Goal: Contribute content: Add original content to the website for others to see

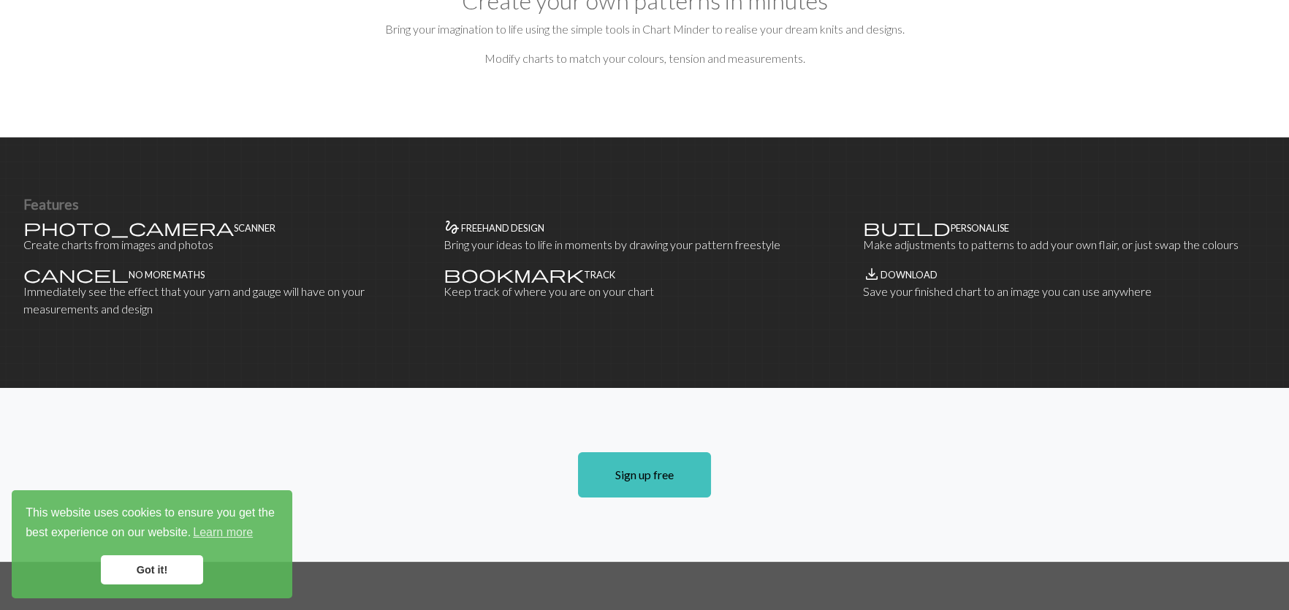
scroll to position [804, 0]
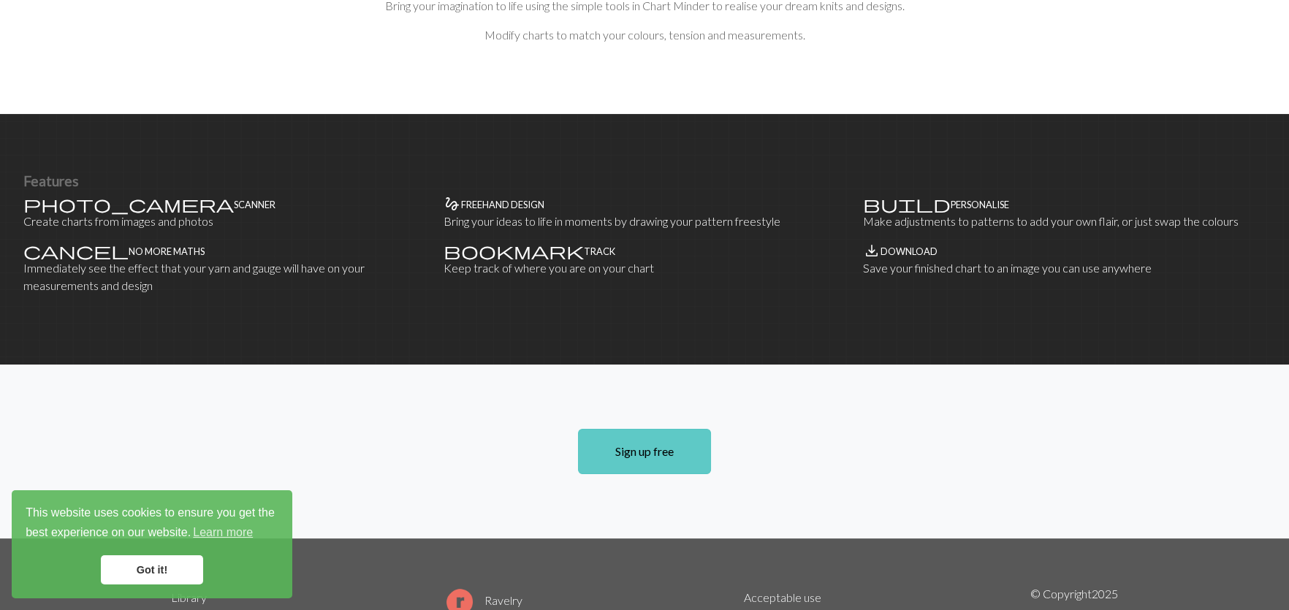
click at [626, 429] on link "Sign up free" at bounding box center [644, 451] width 133 height 45
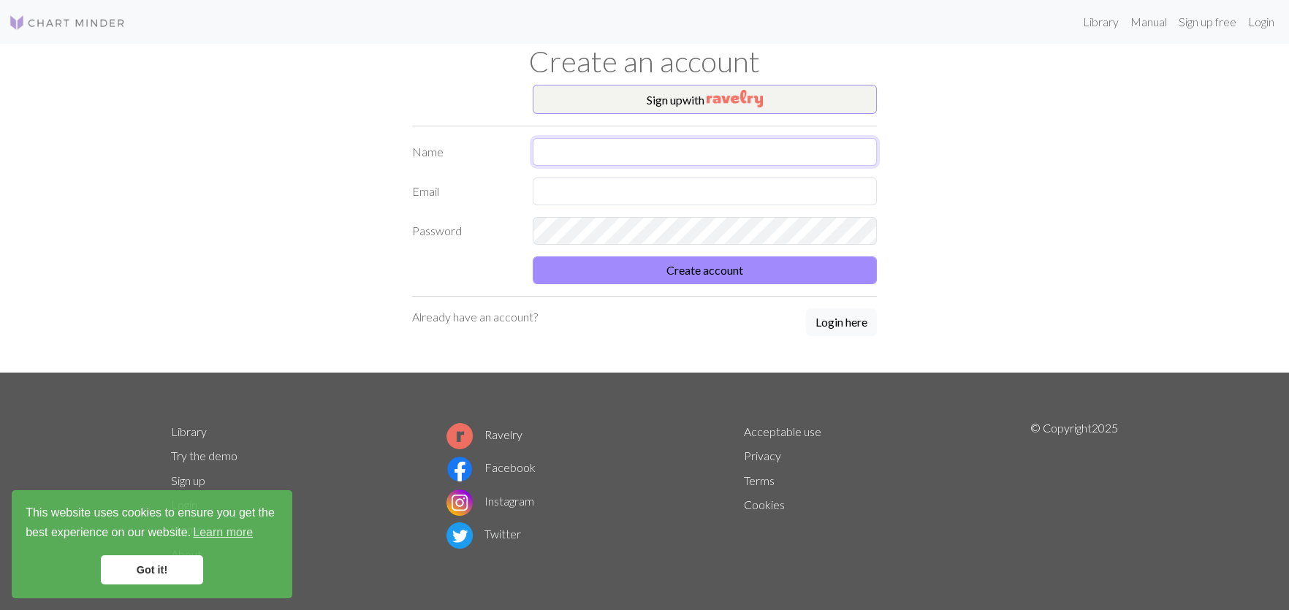
click at [573, 156] on input "text" at bounding box center [705, 152] width 344 height 28
type input "[PERSON_NAME]"
click at [613, 181] on input "text" at bounding box center [705, 192] width 344 height 28
type input "[EMAIL_ADDRESS][DOMAIN_NAME]"
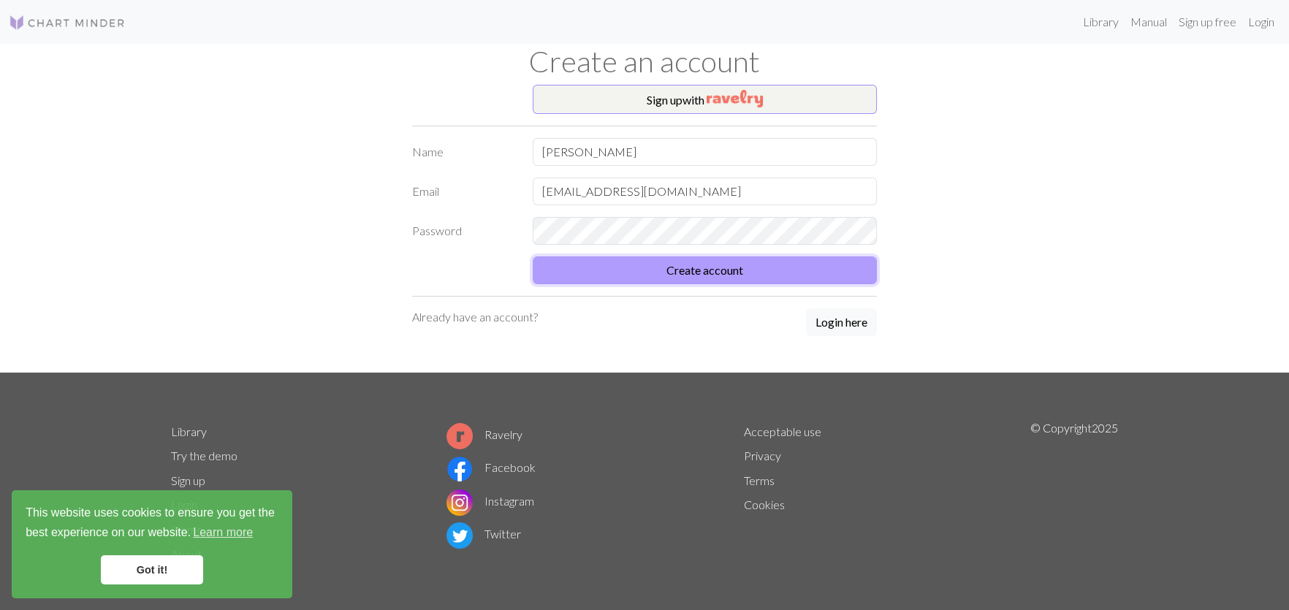
click at [645, 264] on button "Create account" at bounding box center [705, 271] width 344 height 28
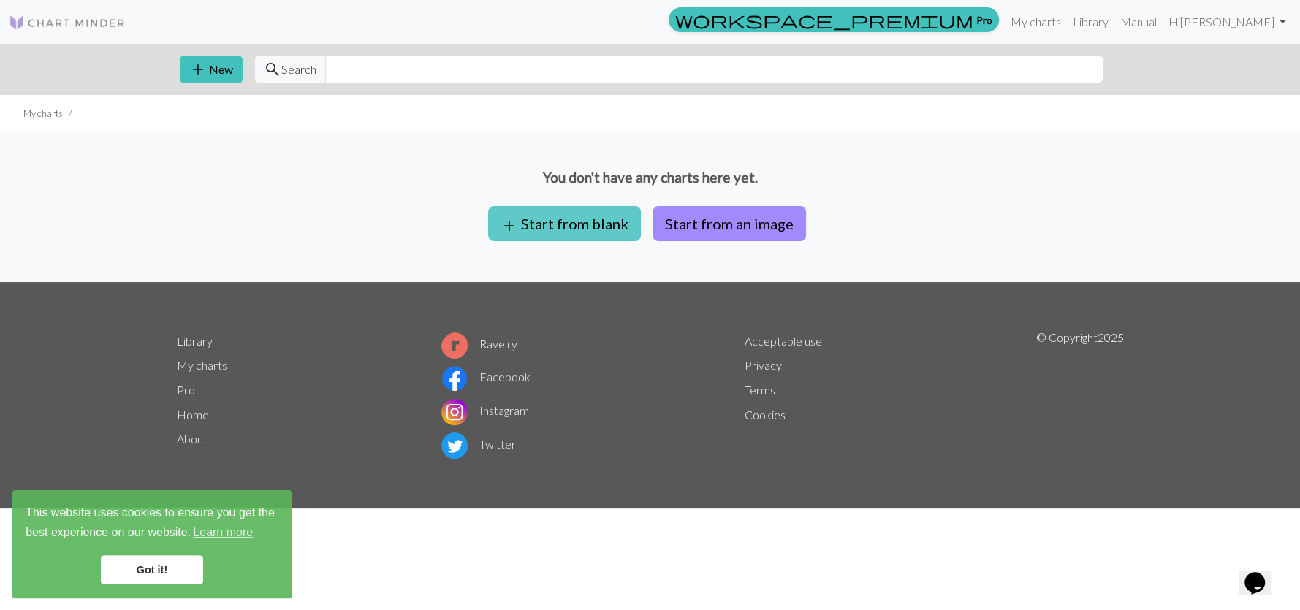
click at [530, 227] on button "add Start from blank" at bounding box center [564, 223] width 153 height 35
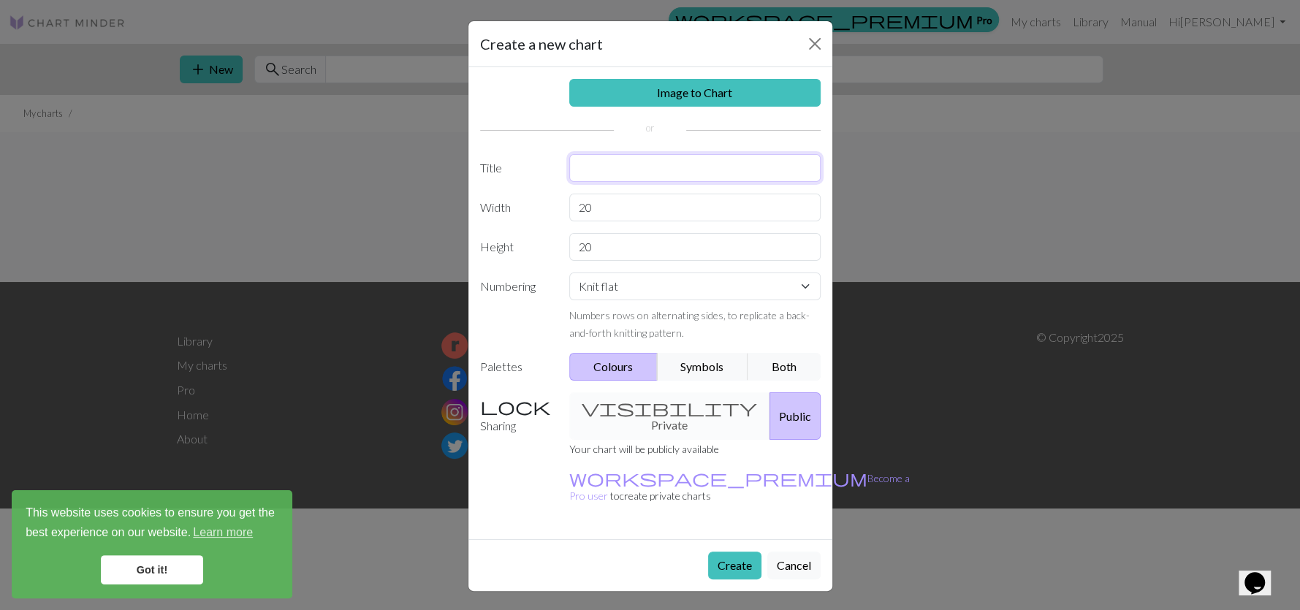
click at [588, 169] on input "text" at bounding box center [694, 168] width 251 height 28
type input "baby dress"
drag, startPoint x: 631, startPoint y: 210, endPoint x: 572, endPoint y: 204, distance: 58.8
click at [572, 204] on input "20" at bounding box center [694, 208] width 251 height 28
click at [630, 412] on div "visibility Private Public" at bounding box center [695, 417] width 269 height 48
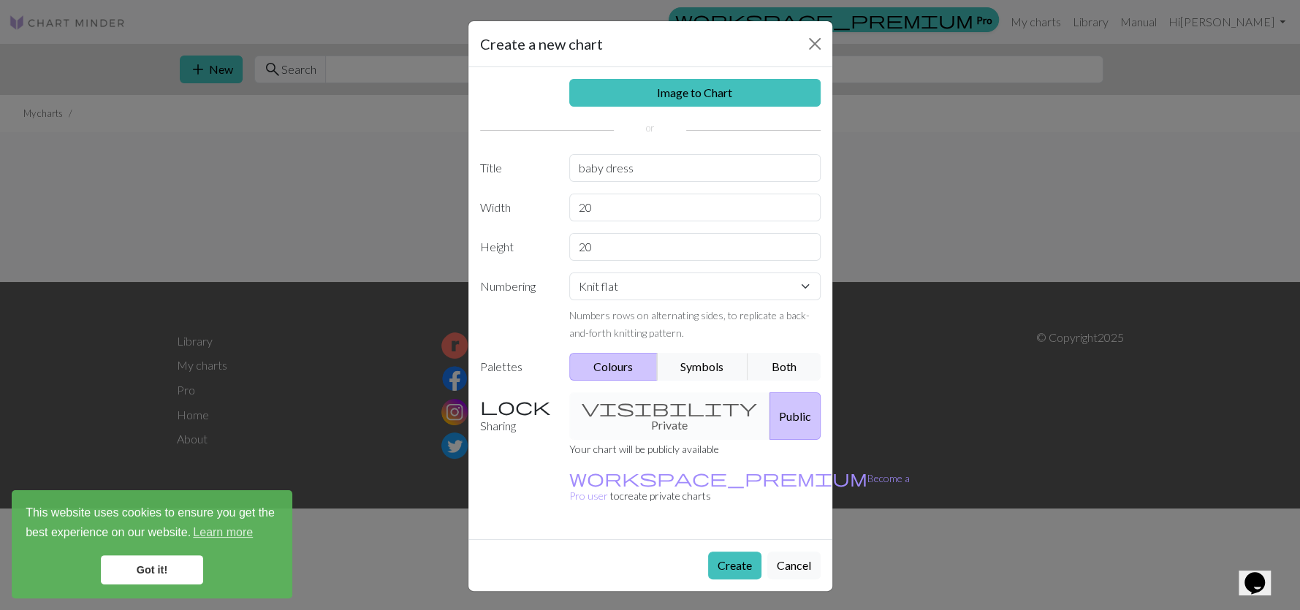
click at [628, 406] on div "visibility Private Public" at bounding box center [695, 417] width 269 height 48
click at [724, 552] on button "Create" at bounding box center [734, 566] width 53 height 28
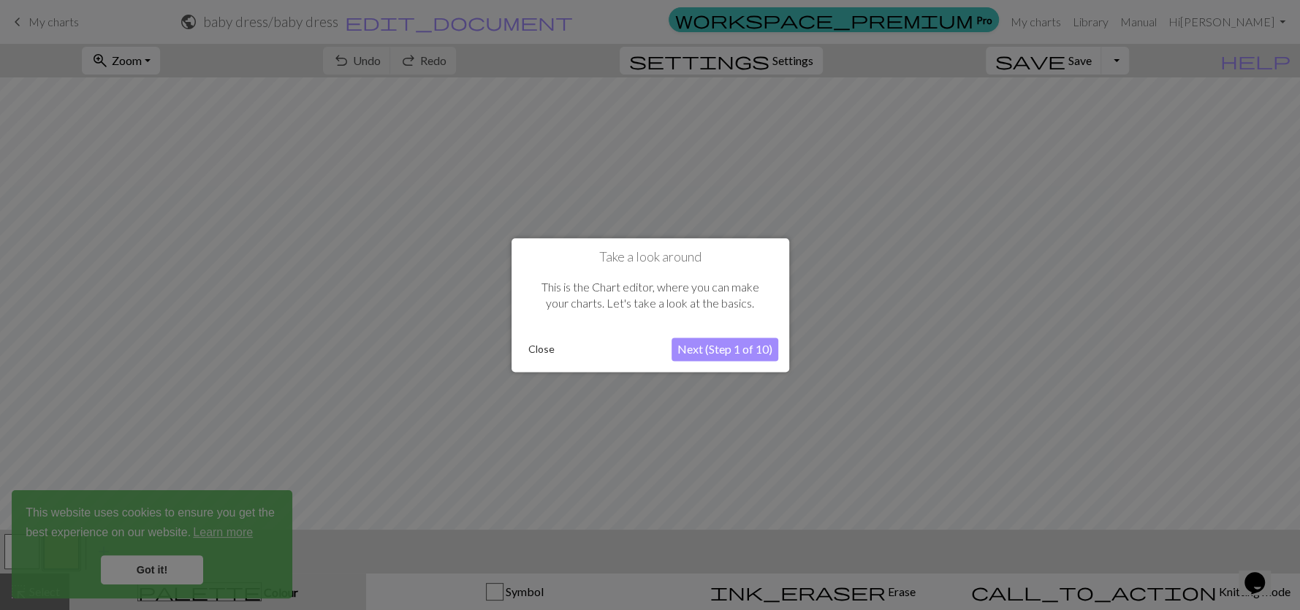
click at [694, 346] on button "Next (Step 1 of 10)" at bounding box center [725, 349] width 107 height 23
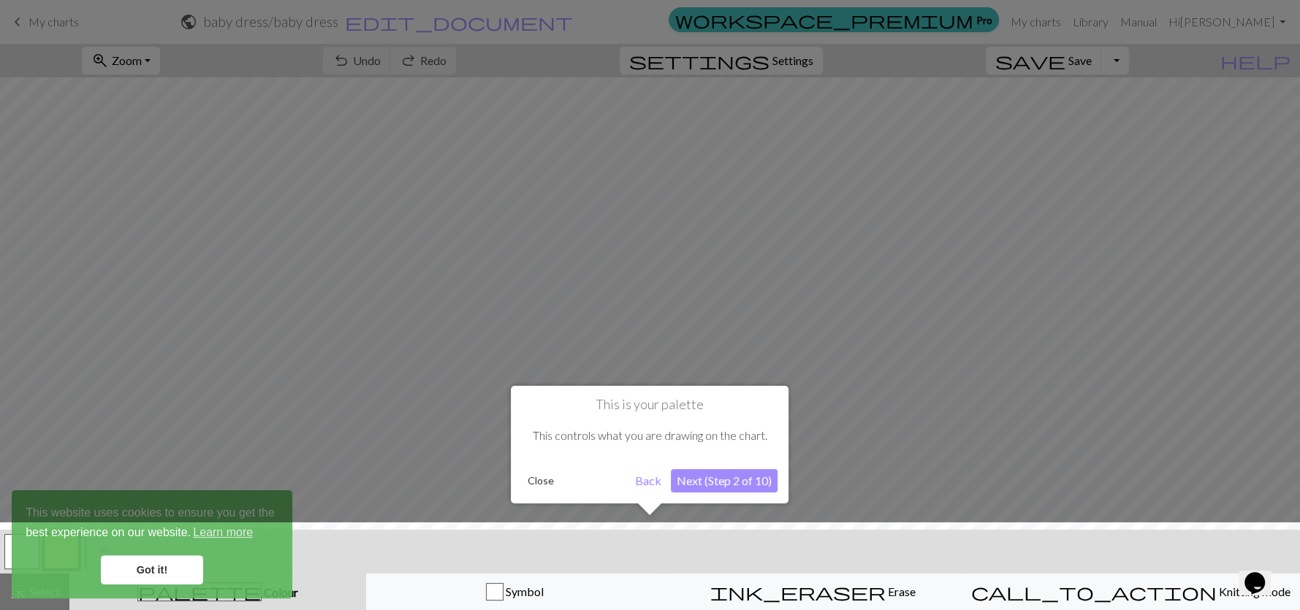
click at [142, 569] on div at bounding box center [650, 570] width 1315 height 95
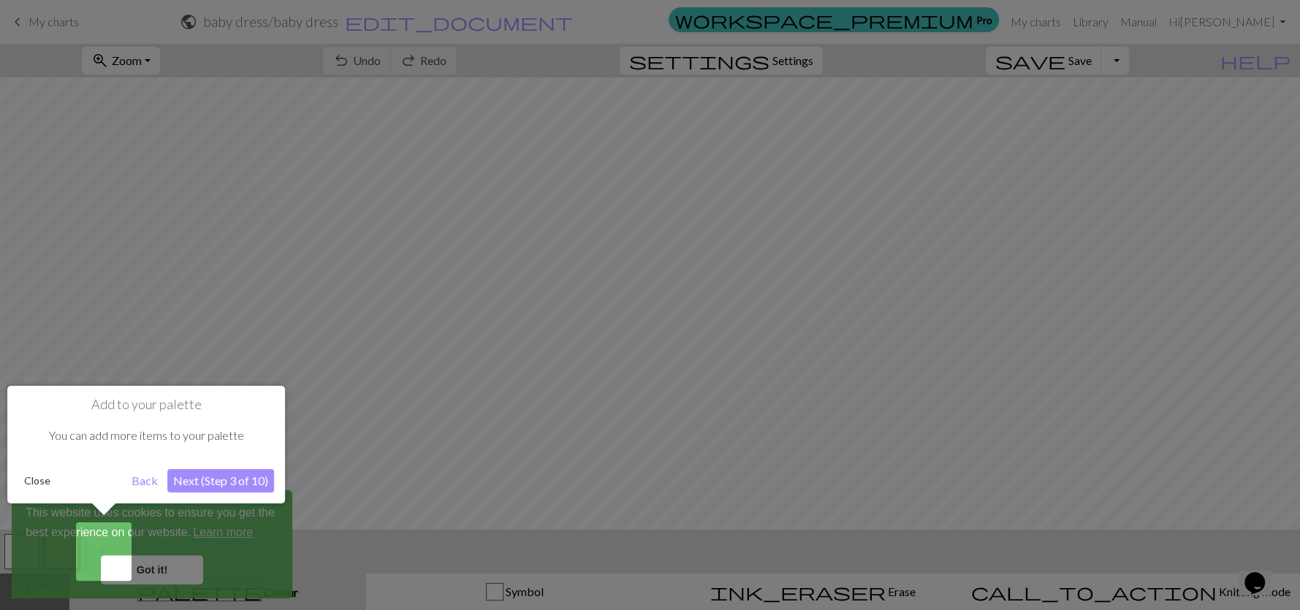
click at [209, 478] on button "Next (Step 3 of 10)" at bounding box center [220, 480] width 107 height 23
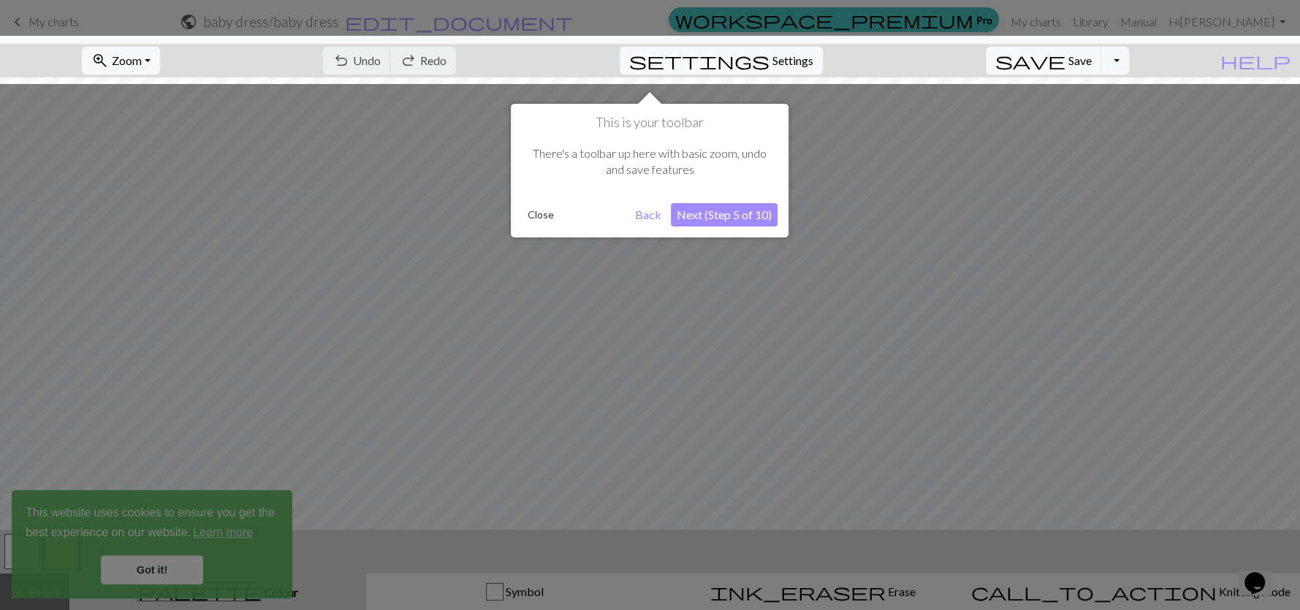
click at [742, 212] on button "Next (Step 5 of 10)" at bounding box center [724, 214] width 107 height 23
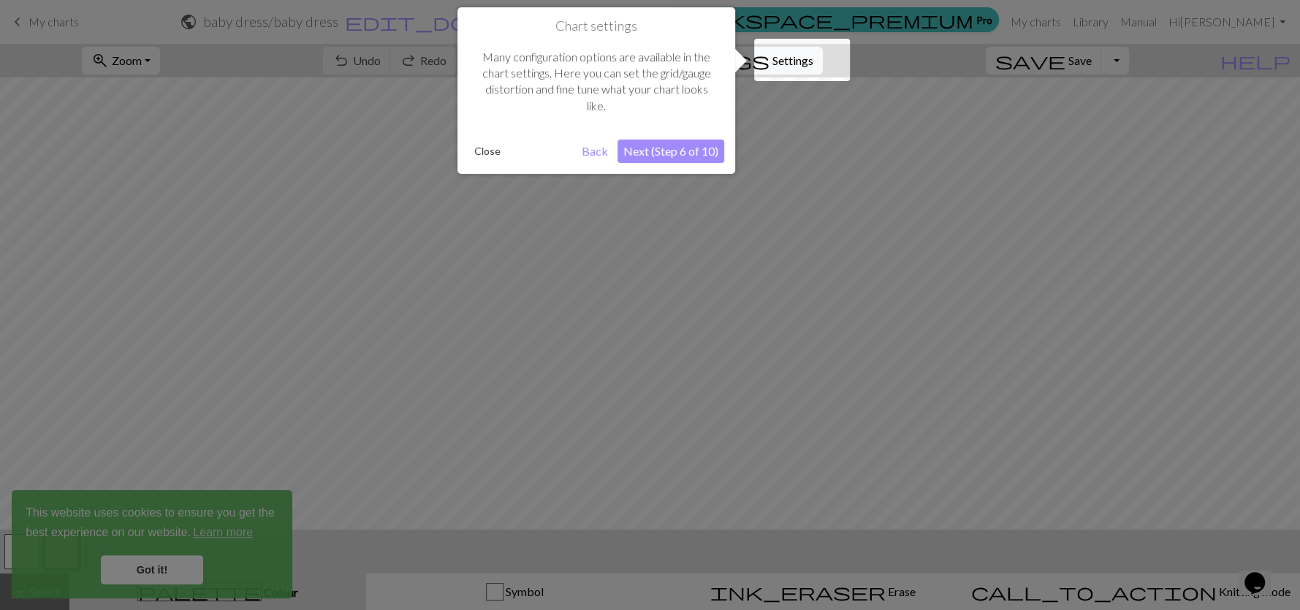
click at [673, 147] on button "Next (Step 6 of 10)" at bounding box center [671, 151] width 107 height 23
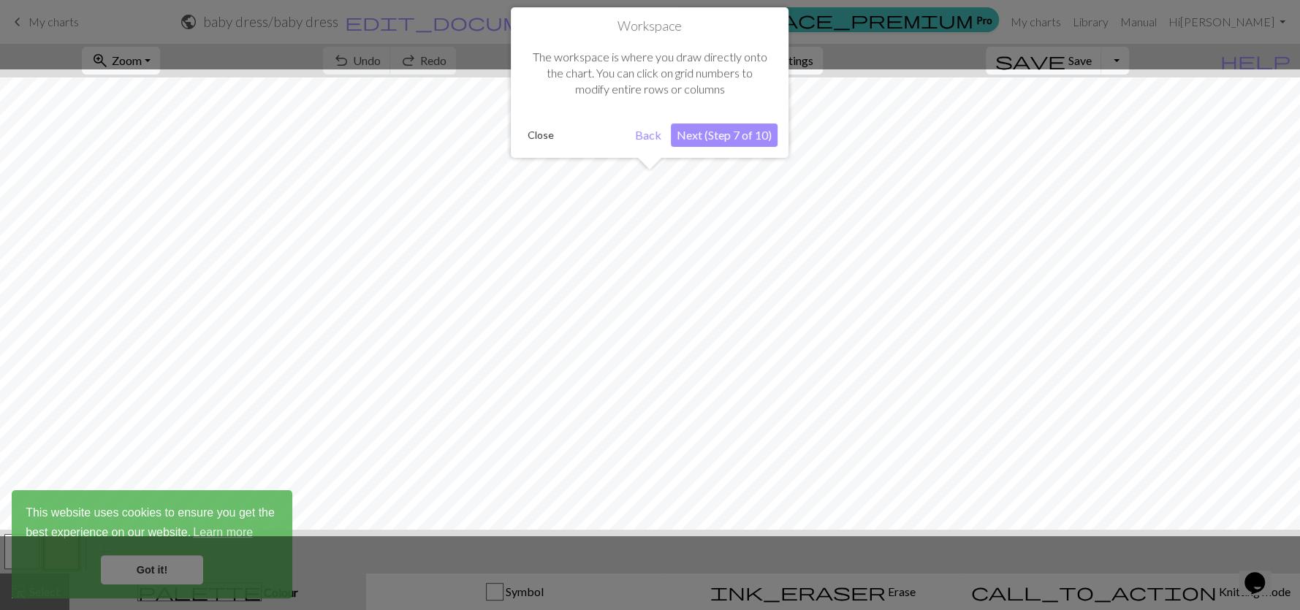
click at [710, 138] on button "Next (Step 7 of 10)" at bounding box center [724, 135] width 107 height 23
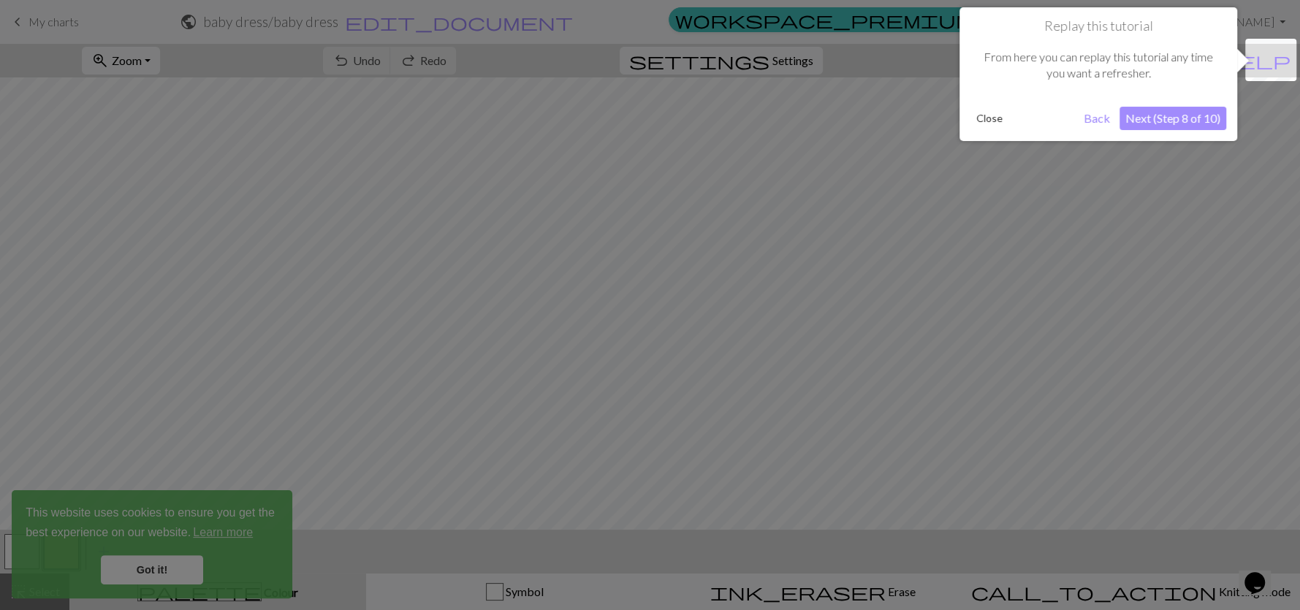
click at [1188, 115] on button "Next (Step 8 of 10)" at bounding box center [1173, 118] width 107 height 23
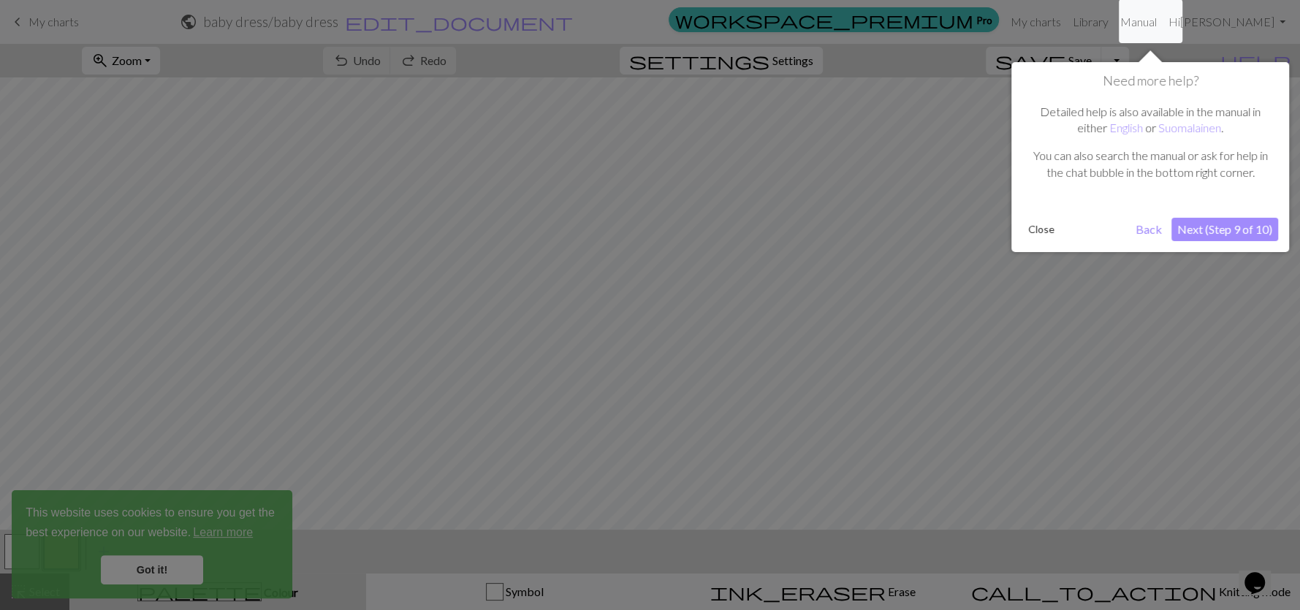
click at [1221, 223] on button "Next (Step 9 of 10)" at bounding box center [1225, 229] width 107 height 23
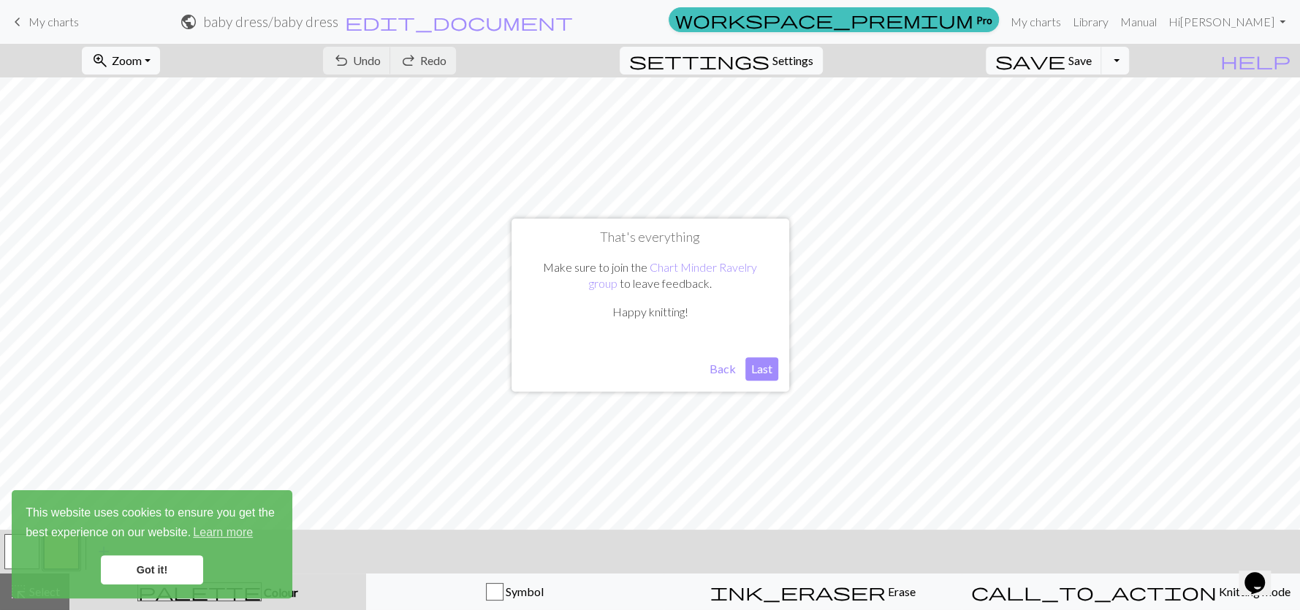
click at [767, 366] on button "Last" at bounding box center [762, 368] width 33 height 23
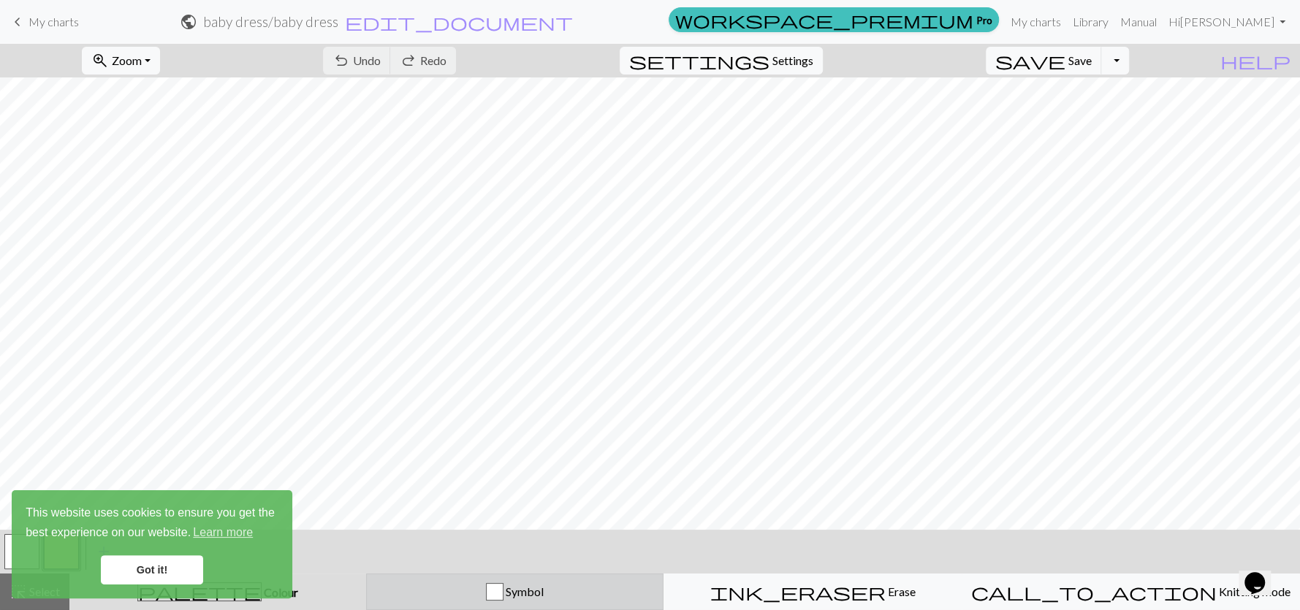
click at [504, 594] on div "button" at bounding box center [495, 592] width 18 height 18
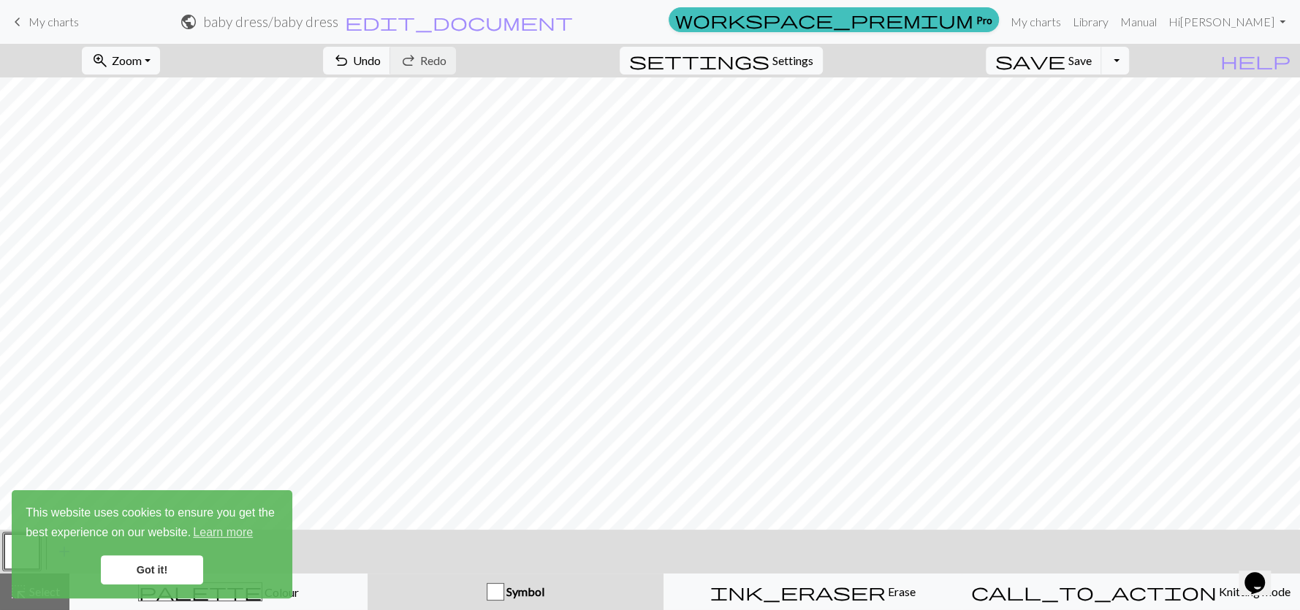
click at [173, 576] on link "Got it!" at bounding box center [152, 570] width 102 height 29
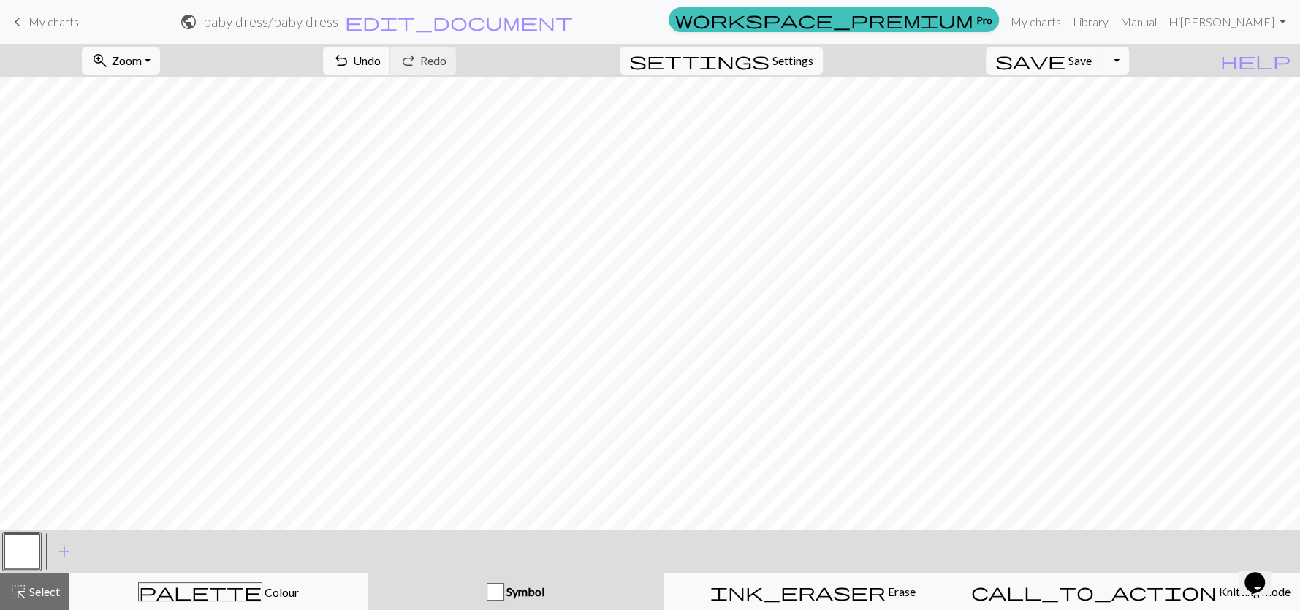
click at [230, 590] on body "This website uses cookies to ensure you get the best experience on our website.…" at bounding box center [650, 305] width 1300 height 610
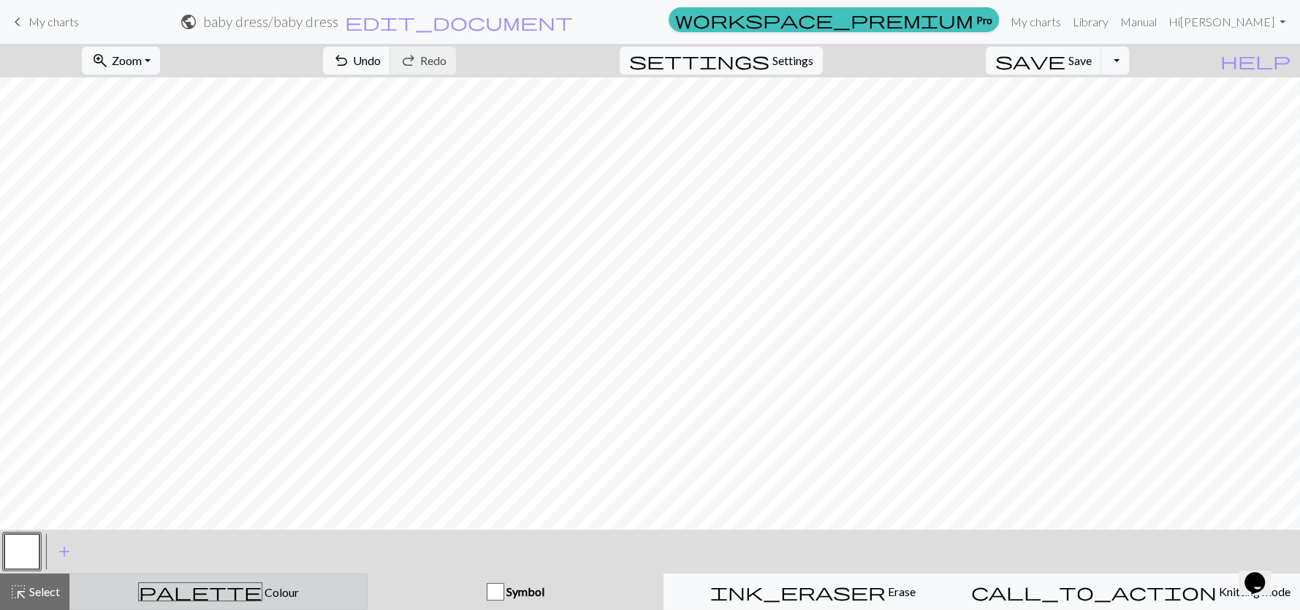
click at [262, 590] on span "Colour" at bounding box center [280, 592] width 37 height 14
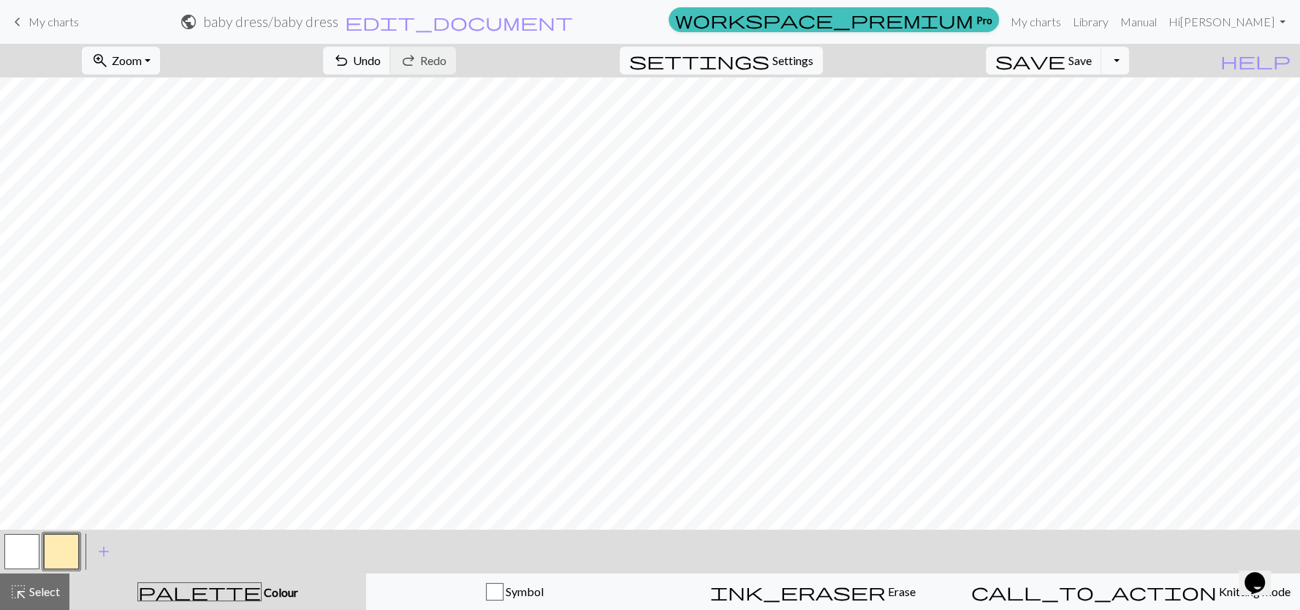
click at [262, 590] on span "Colour" at bounding box center [280, 592] width 37 height 14
click at [102, 550] on span "add" at bounding box center [104, 552] width 18 height 20
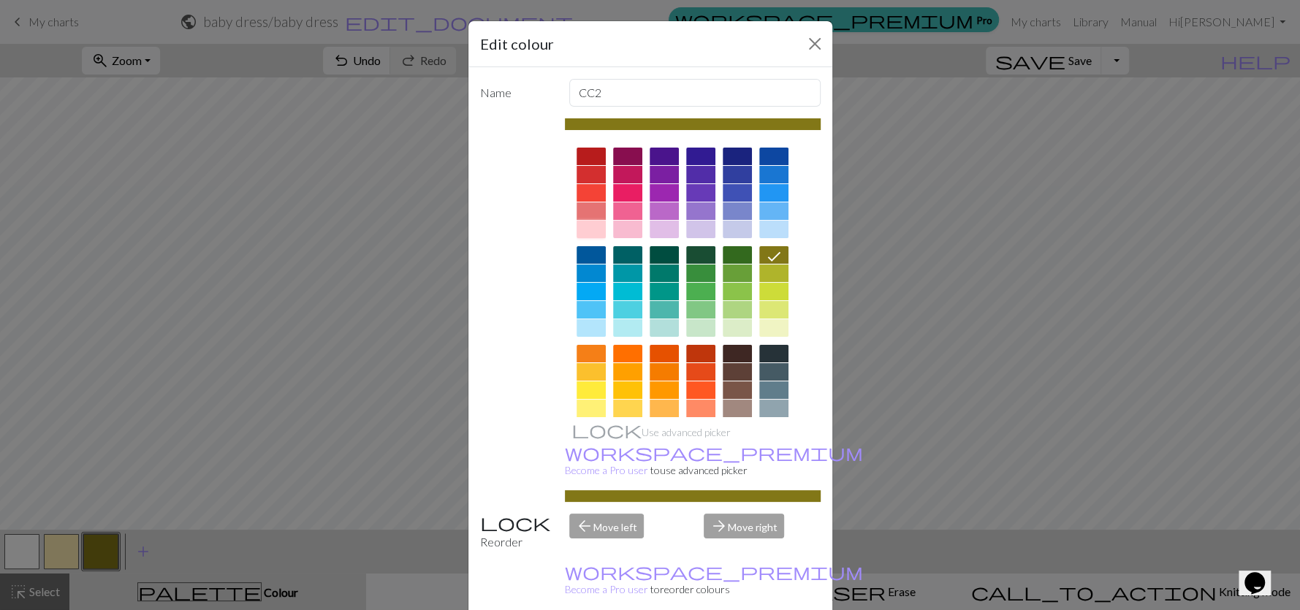
click at [580, 232] on div at bounding box center [591, 230] width 29 height 18
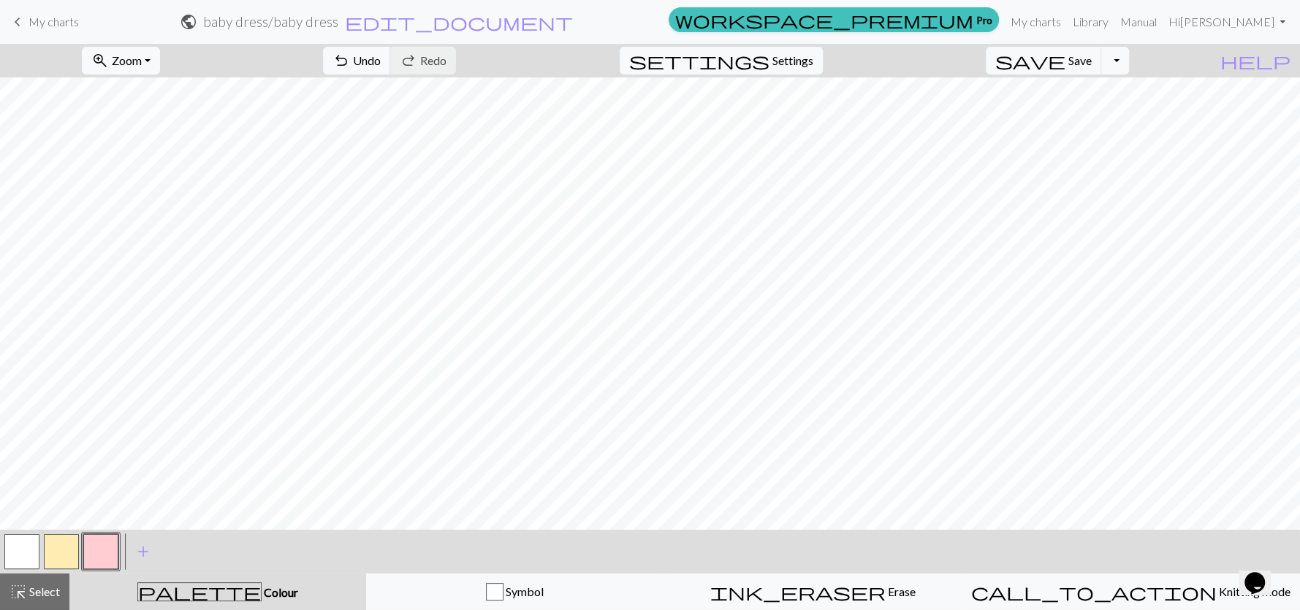
click at [107, 559] on button "button" at bounding box center [100, 551] width 35 height 35
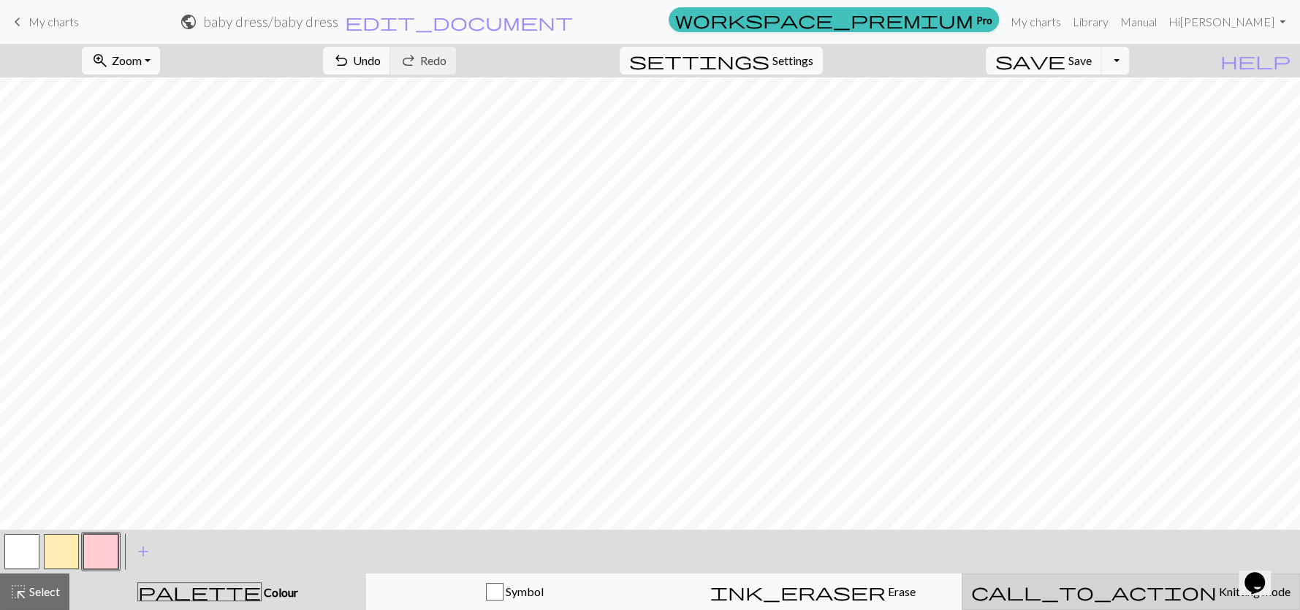
click at [1217, 585] on span "Knitting mode" at bounding box center [1254, 592] width 74 height 14
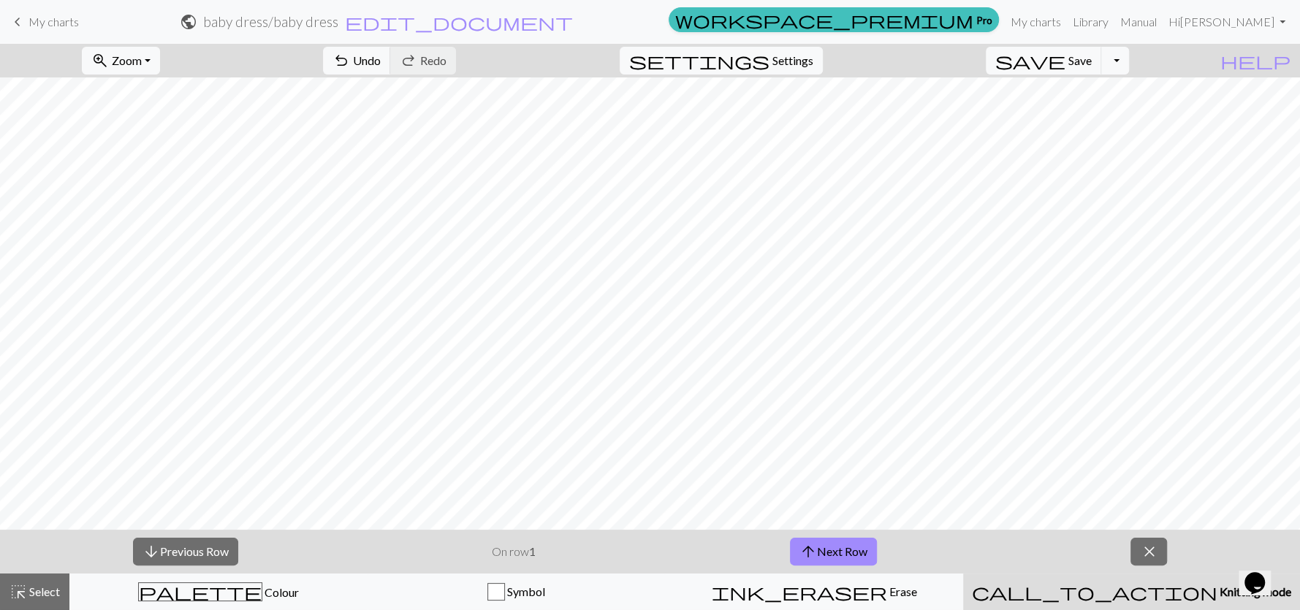
click at [833, 534] on div "arrow_downward Previous Row On row 1 arrow_upward Next Row close" at bounding box center [650, 552] width 1300 height 44
click at [833, 545] on button "arrow_upward Next Row" at bounding box center [833, 552] width 87 height 28
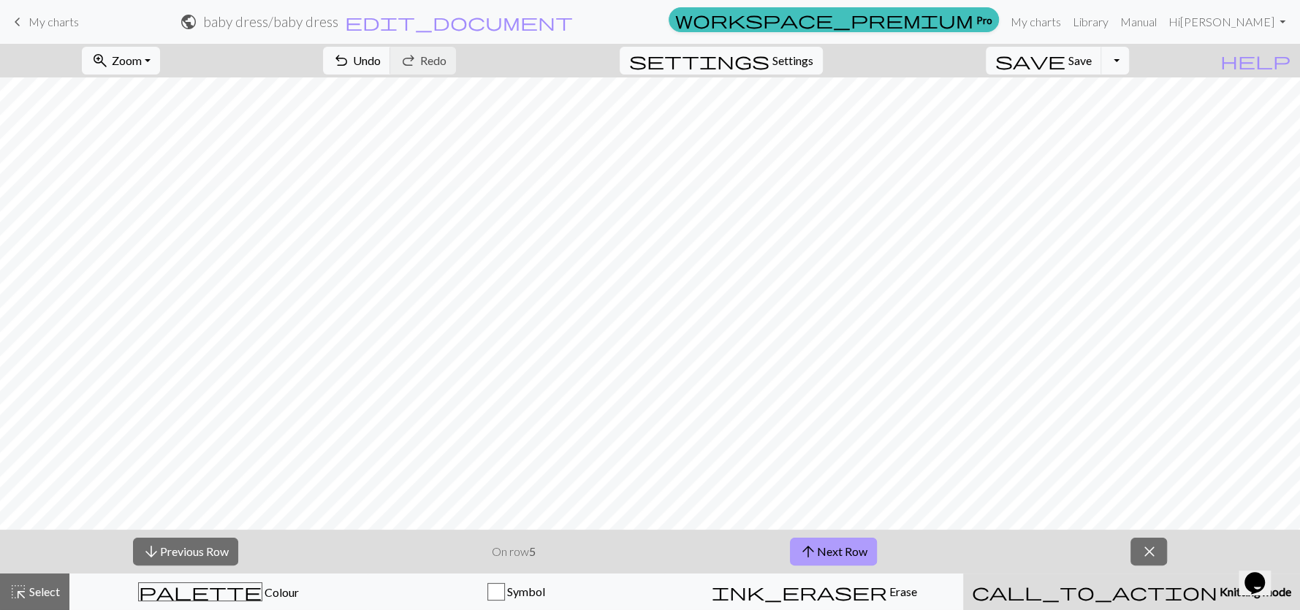
click at [833, 545] on button "arrow_upward Next Row" at bounding box center [833, 552] width 87 height 28
click at [1144, 550] on span "close" at bounding box center [1149, 552] width 18 height 20
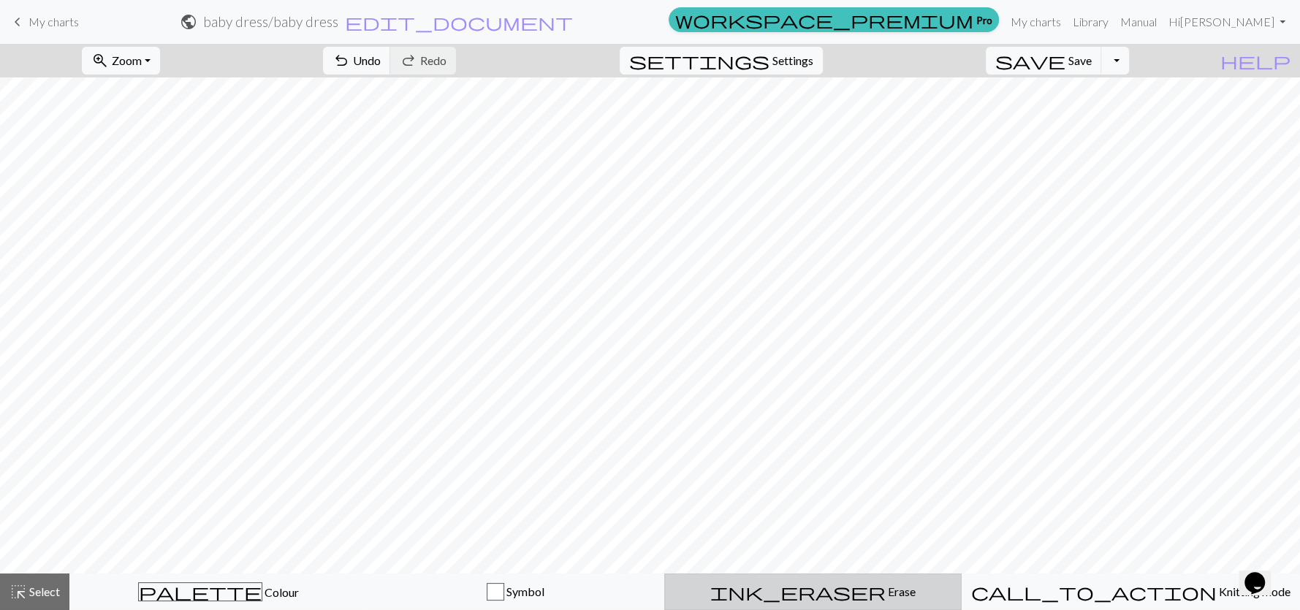
click at [830, 592] on span "ink_eraser" at bounding box center [797, 592] width 175 height 20
click at [391, 71] on button "undo Undo Undo" at bounding box center [357, 61] width 68 height 28
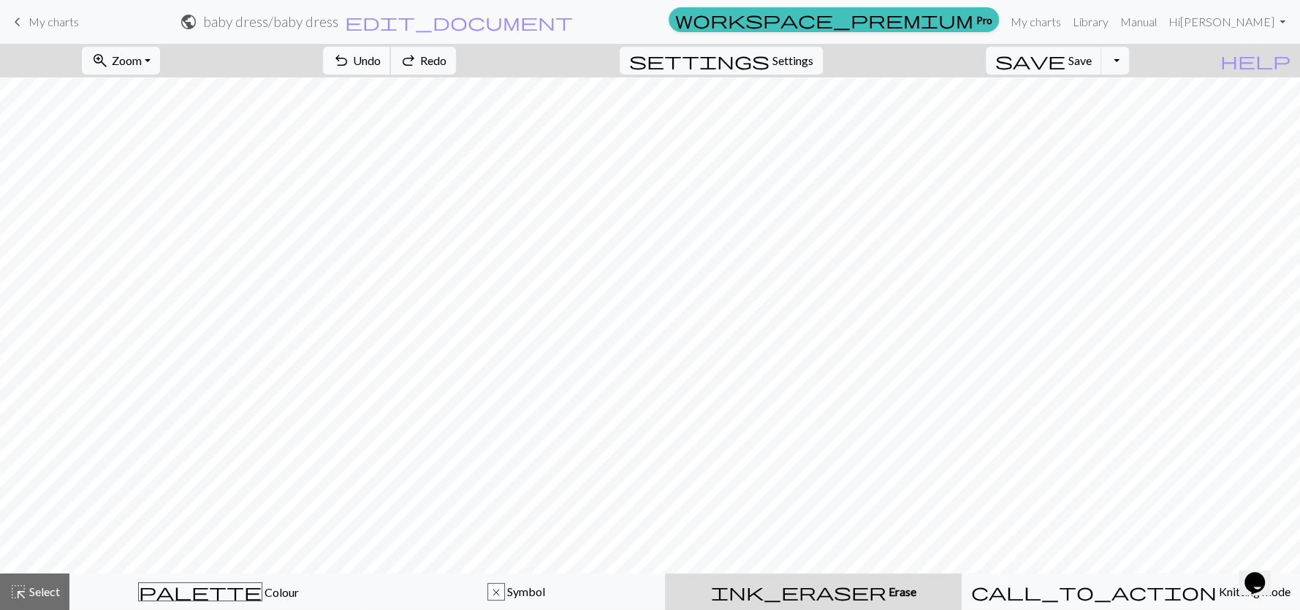
click at [391, 71] on button "undo Undo Undo" at bounding box center [357, 61] width 68 height 28
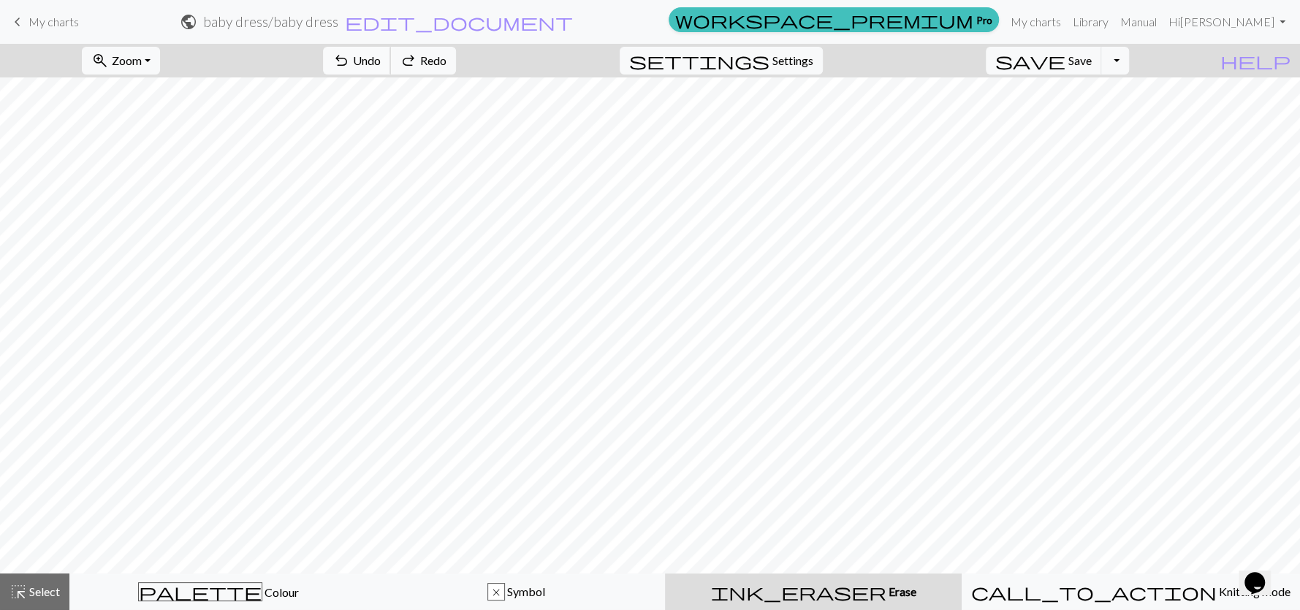
click at [391, 71] on button "undo Undo Undo" at bounding box center [357, 61] width 68 height 28
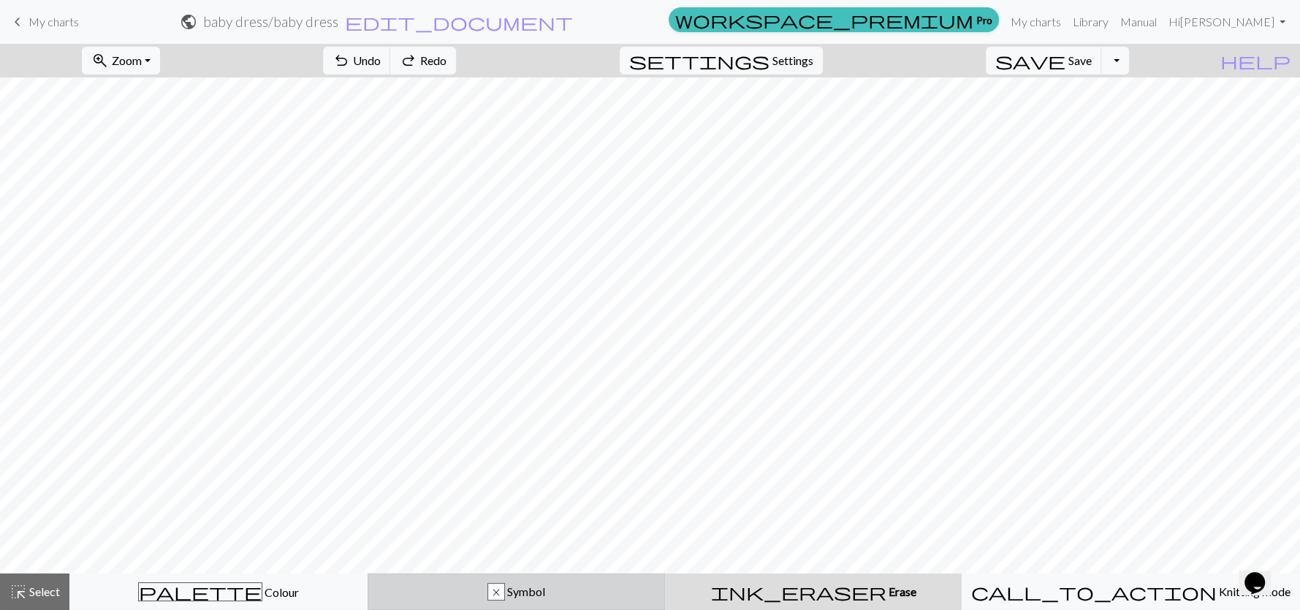
click at [534, 588] on span "Symbol" at bounding box center [525, 592] width 40 height 14
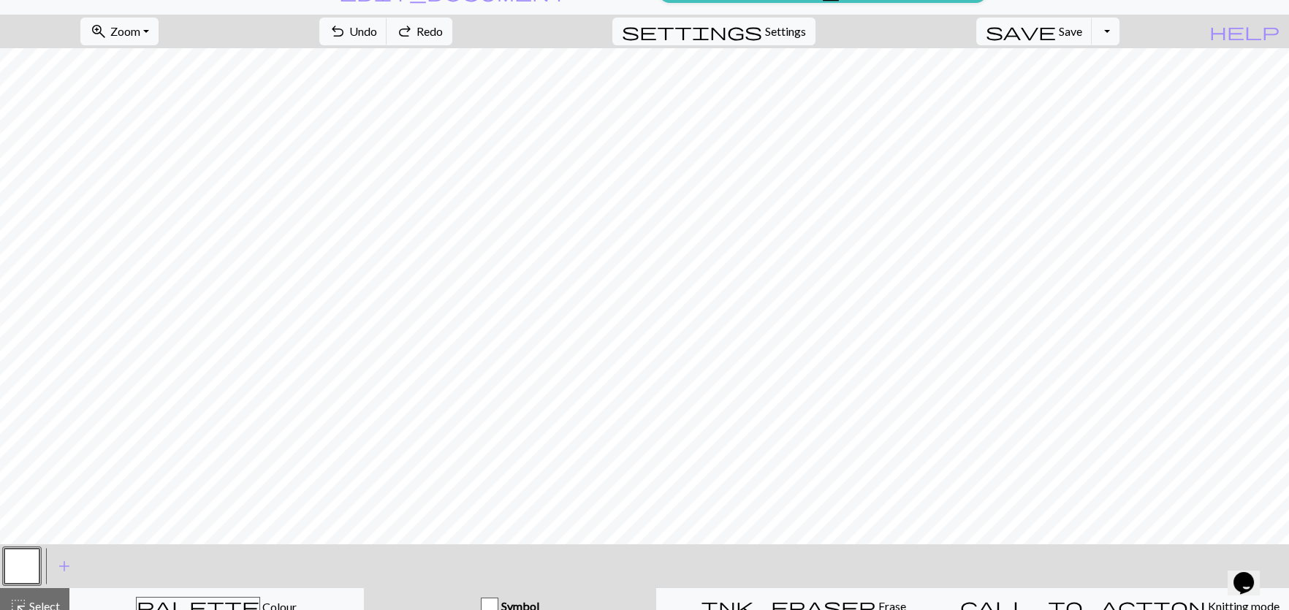
scroll to position [43, 0]
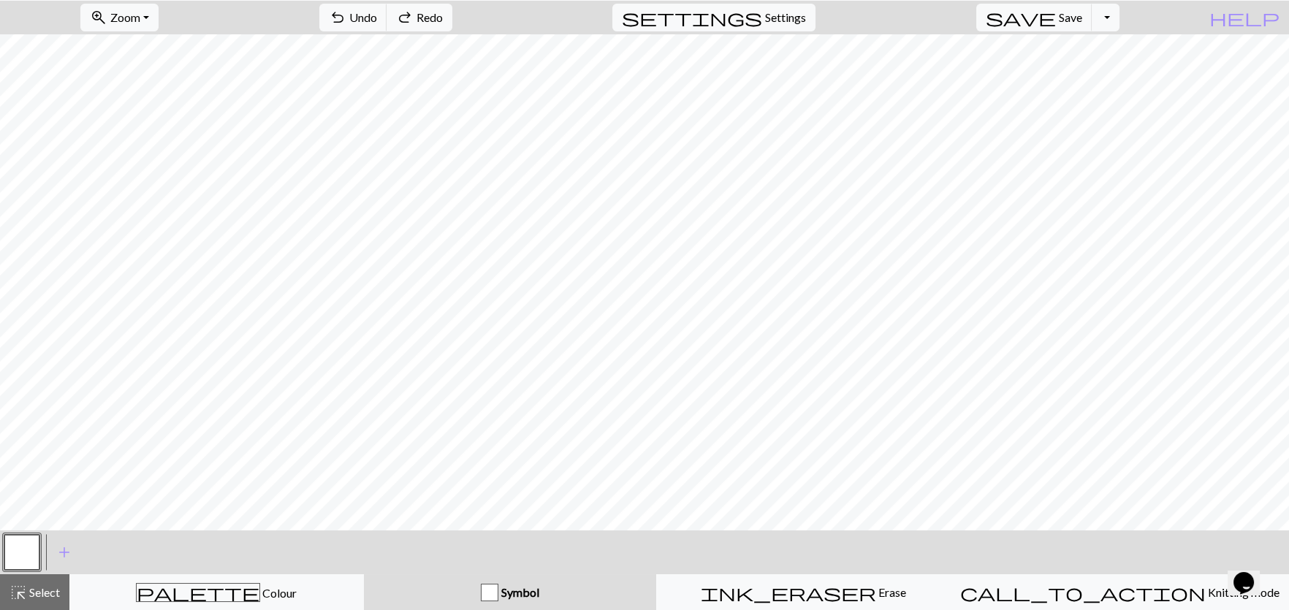
click at [531, 585] on span "Symbol" at bounding box center [519, 592] width 40 height 14
click at [533, 593] on span "Symbol" at bounding box center [519, 592] width 40 height 14
click at [525, 594] on span "Symbol" at bounding box center [519, 592] width 40 height 14
click at [499, 590] on div "button" at bounding box center [490, 593] width 18 height 18
click at [539, 591] on span "Symbol" at bounding box center [519, 592] width 40 height 14
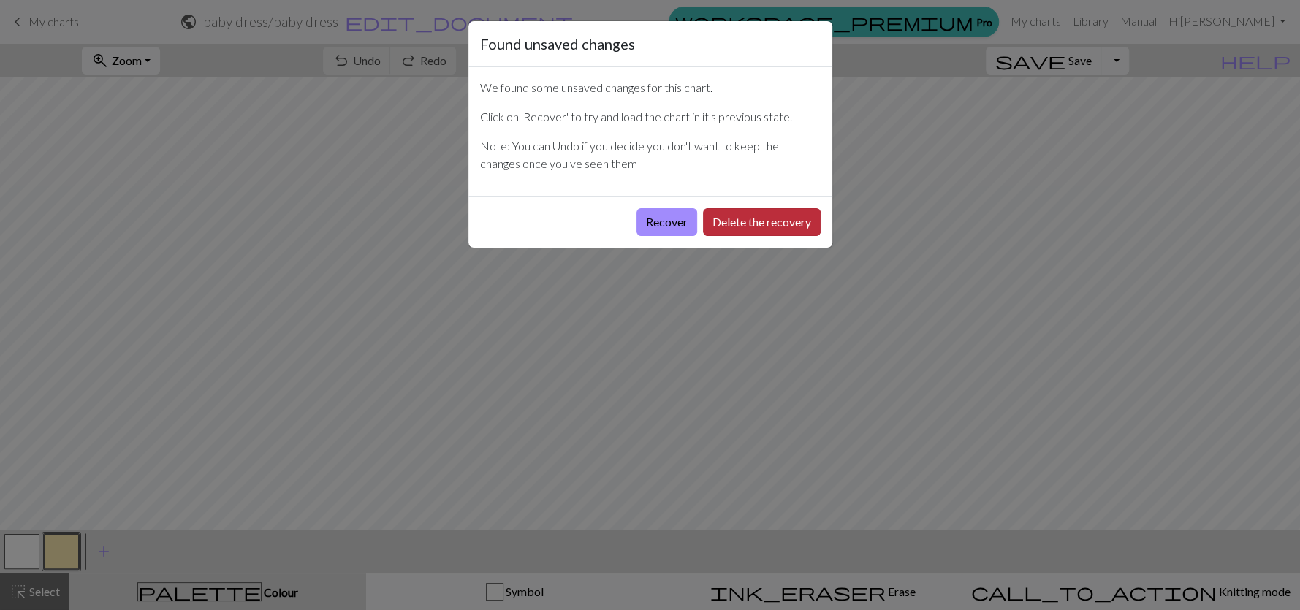
click at [762, 221] on button "Delete the recovery" at bounding box center [762, 222] width 118 height 28
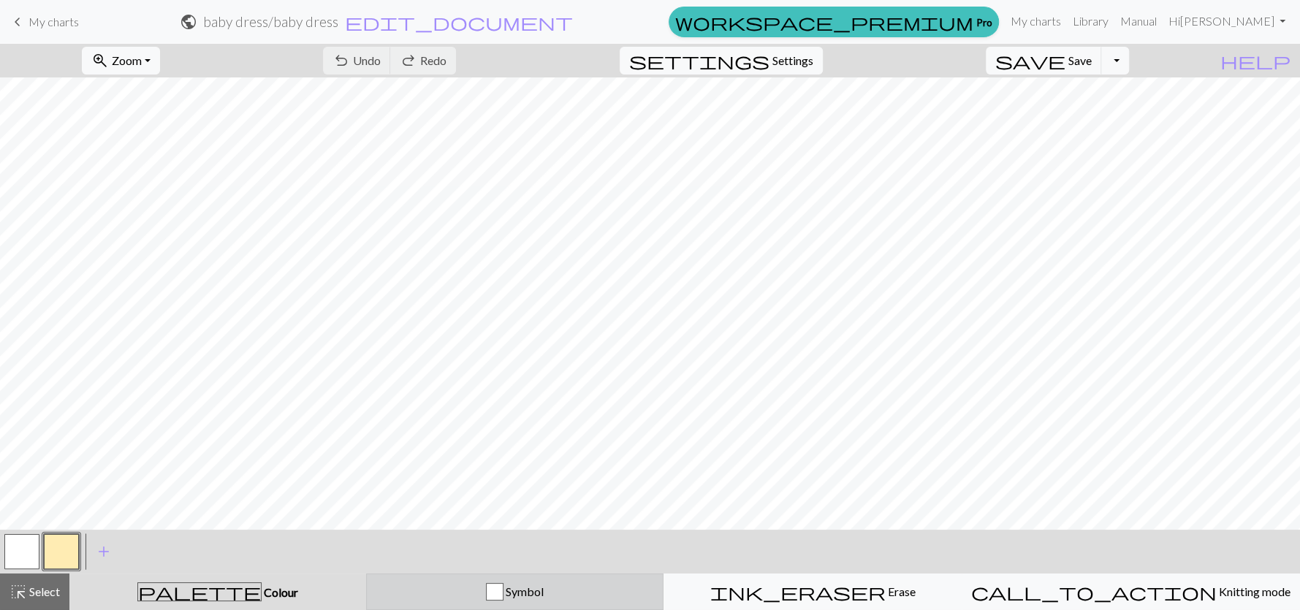
click at [504, 591] on div "button" at bounding box center [495, 592] width 18 height 18
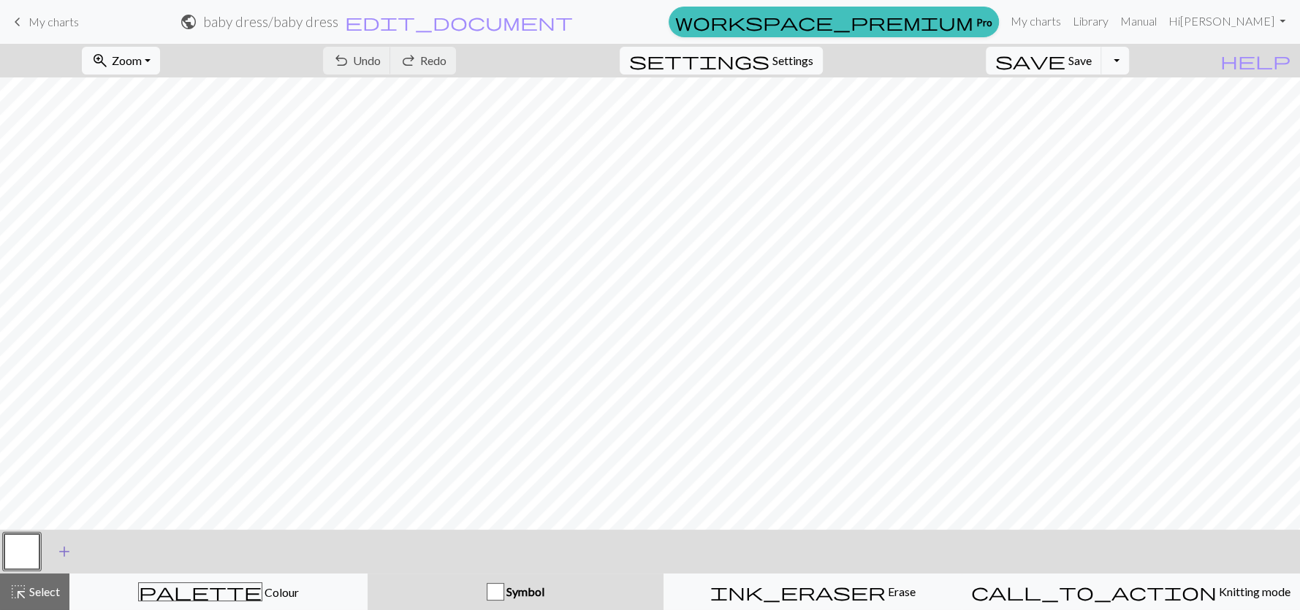
click at [70, 550] on span "add" at bounding box center [65, 552] width 18 height 20
click at [70, 550] on button "button" at bounding box center [61, 551] width 35 height 35
click at [64, 550] on button "button" at bounding box center [61, 551] width 35 height 35
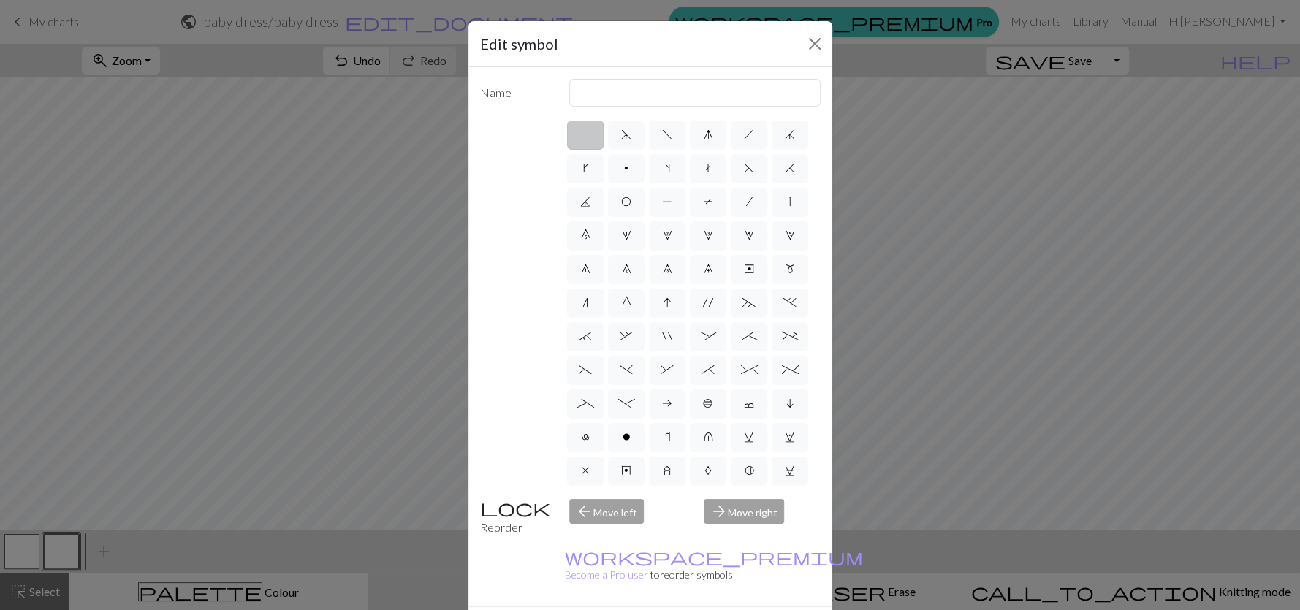
click at [588, 507] on div "arrow_back Move left" at bounding box center [628, 517] width 134 height 37
click at [607, 511] on div "arrow_back Move left" at bounding box center [628, 517] width 134 height 37
click at [741, 342] on span ";" at bounding box center [749, 336] width 17 height 12
click at [741, 337] on input ";" at bounding box center [746, 332] width 10 height 10
radio input "true"
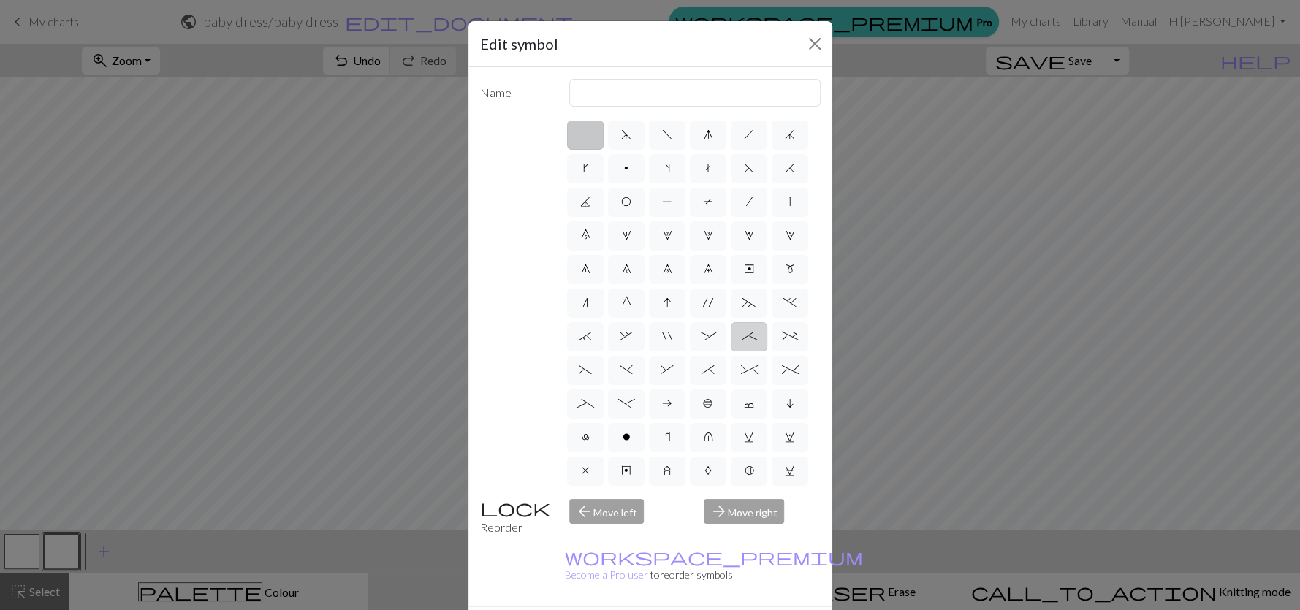
type input "right part of 4+ stitch cable wyib"
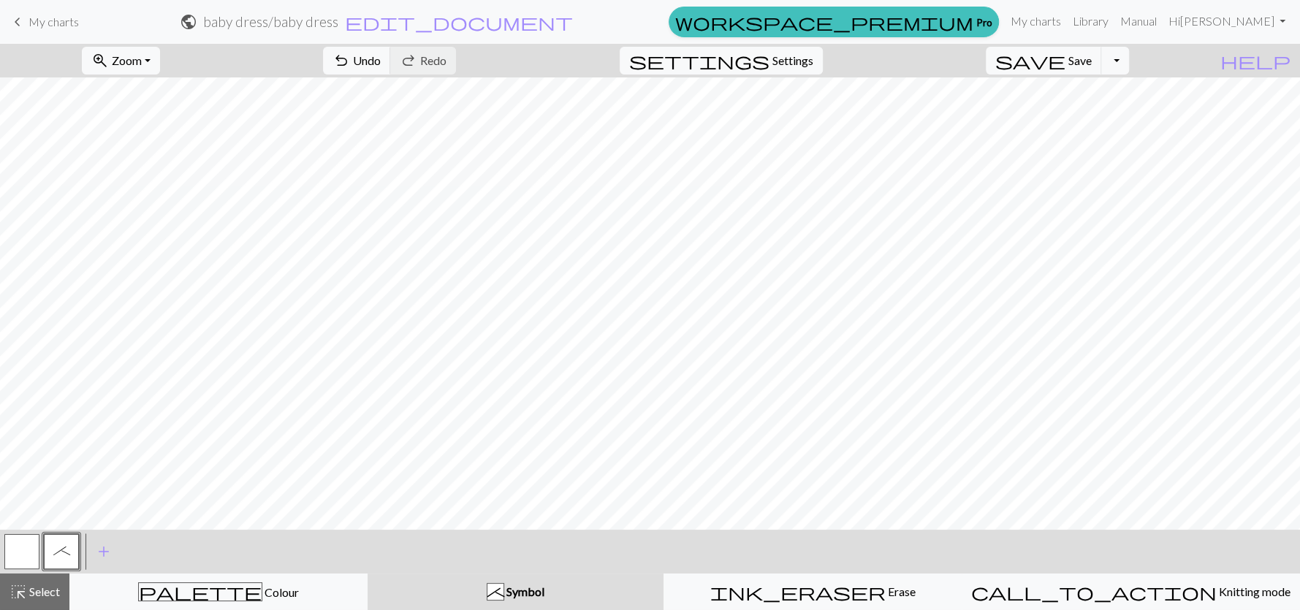
click at [14, 547] on button "button" at bounding box center [21, 551] width 35 height 35
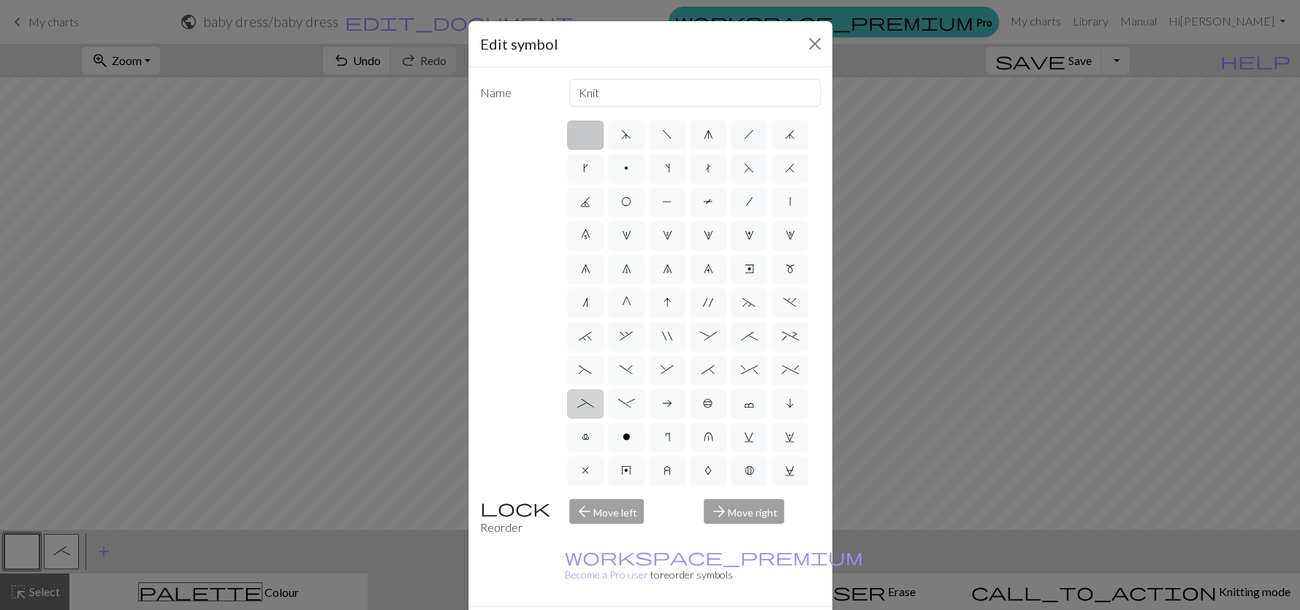
click at [594, 409] on span "_" at bounding box center [585, 404] width 17 height 12
click at [587, 404] on input "_" at bounding box center [582, 400] width 10 height 10
radio input "true"
type input "Left part of left 4+ cable"
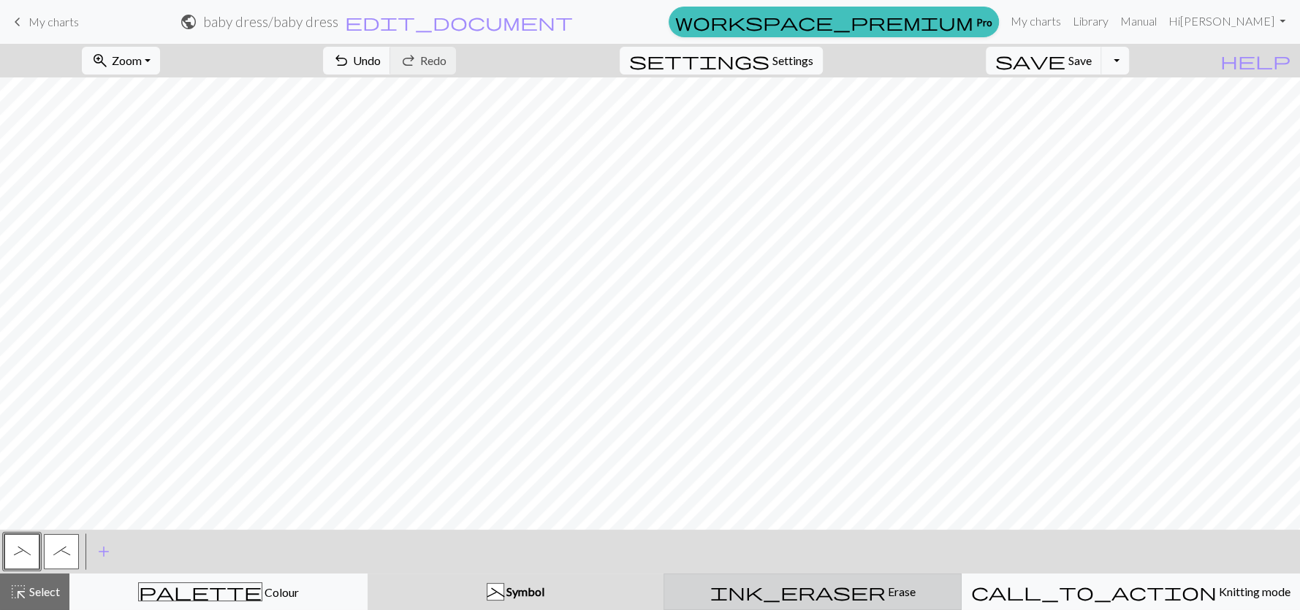
click at [886, 588] on span "Erase" at bounding box center [901, 592] width 30 height 14
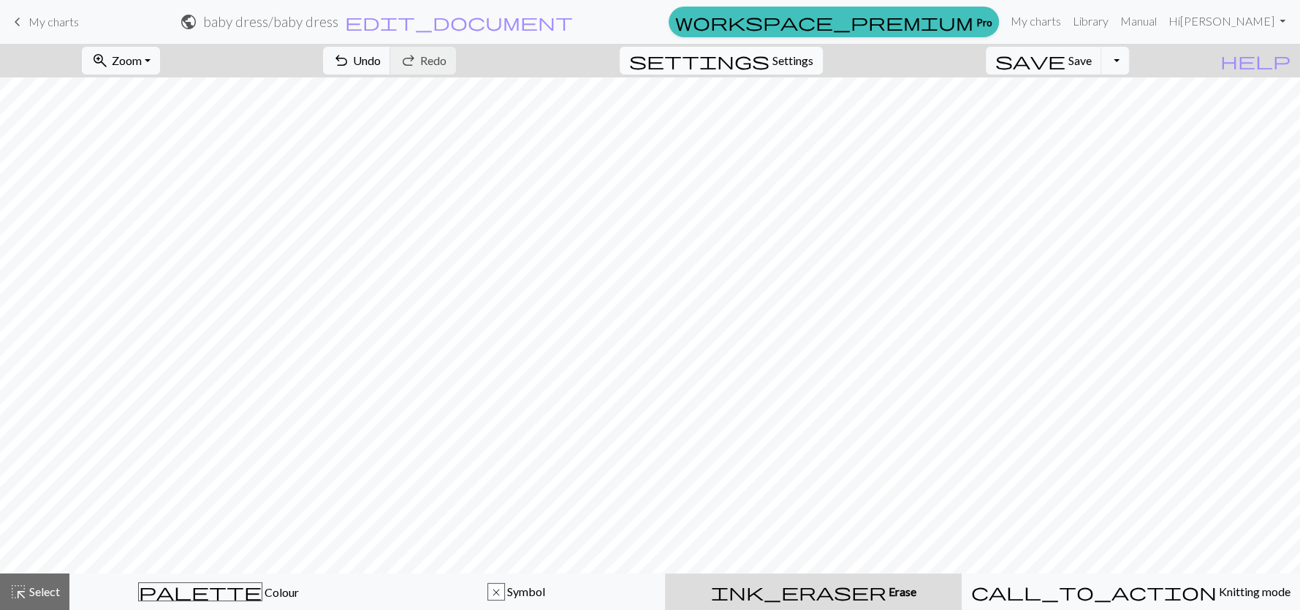
click at [814, 58] on span "Settings" at bounding box center [793, 61] width 41 height 18
select select "aran"
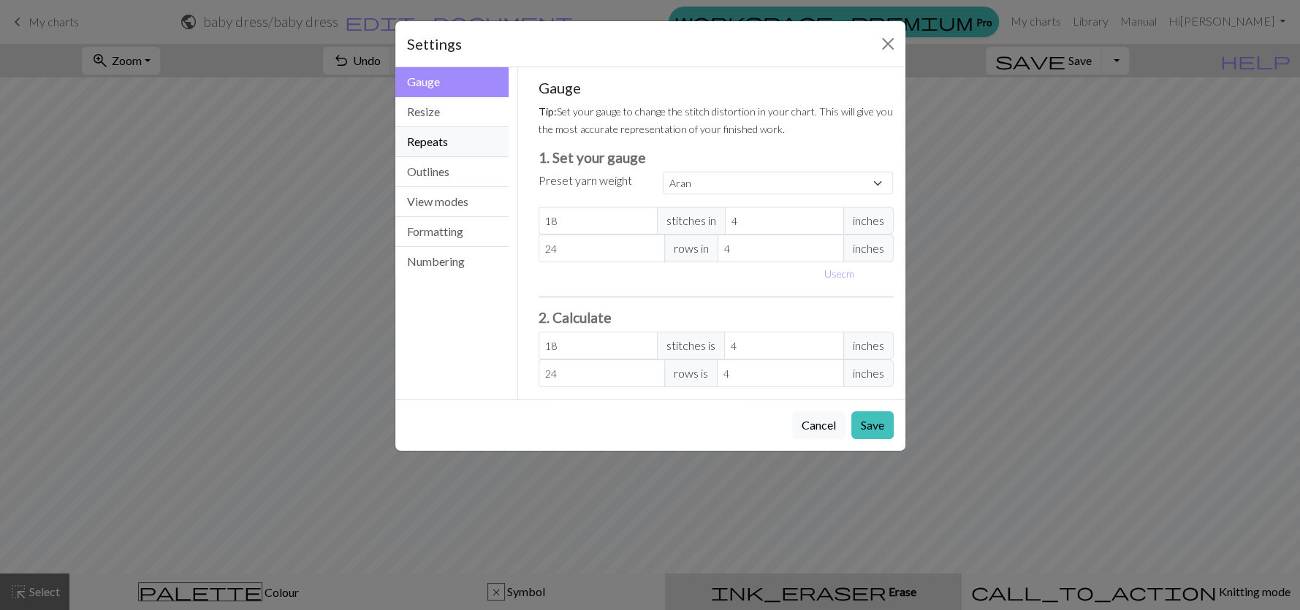
click at [480, 144] on button "Repeats" at bounding box center [452, 142] width 114 height 30
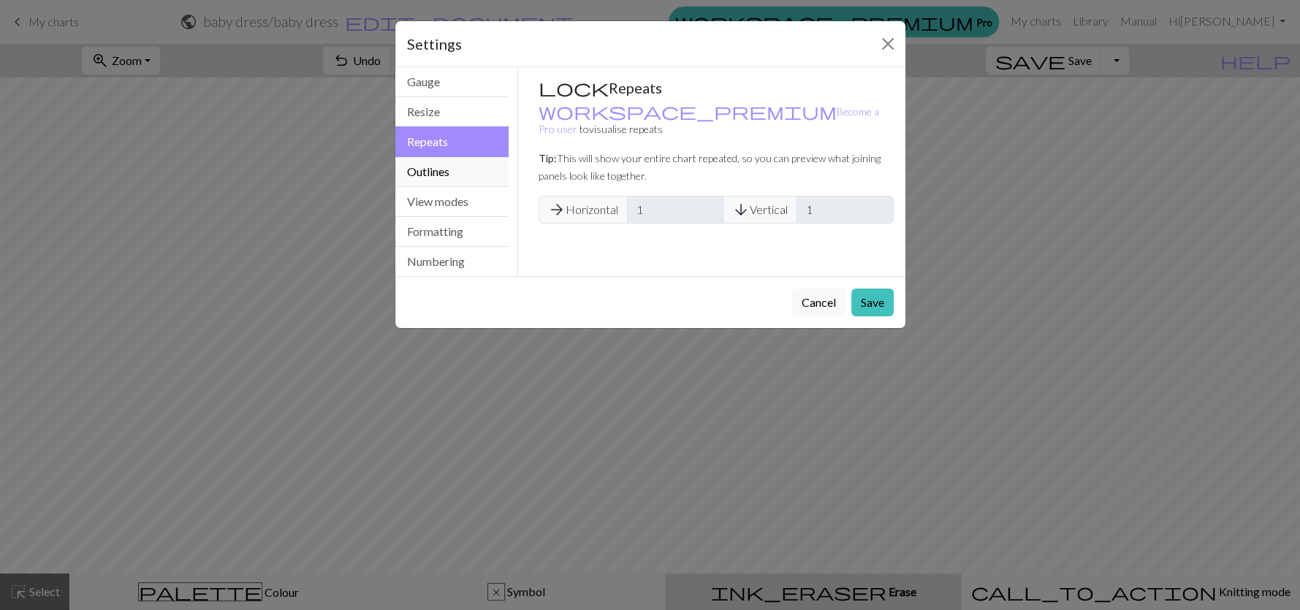
click at [472, 170] on button "Outlines" at bounding box center [452, 172] width 114 height 30
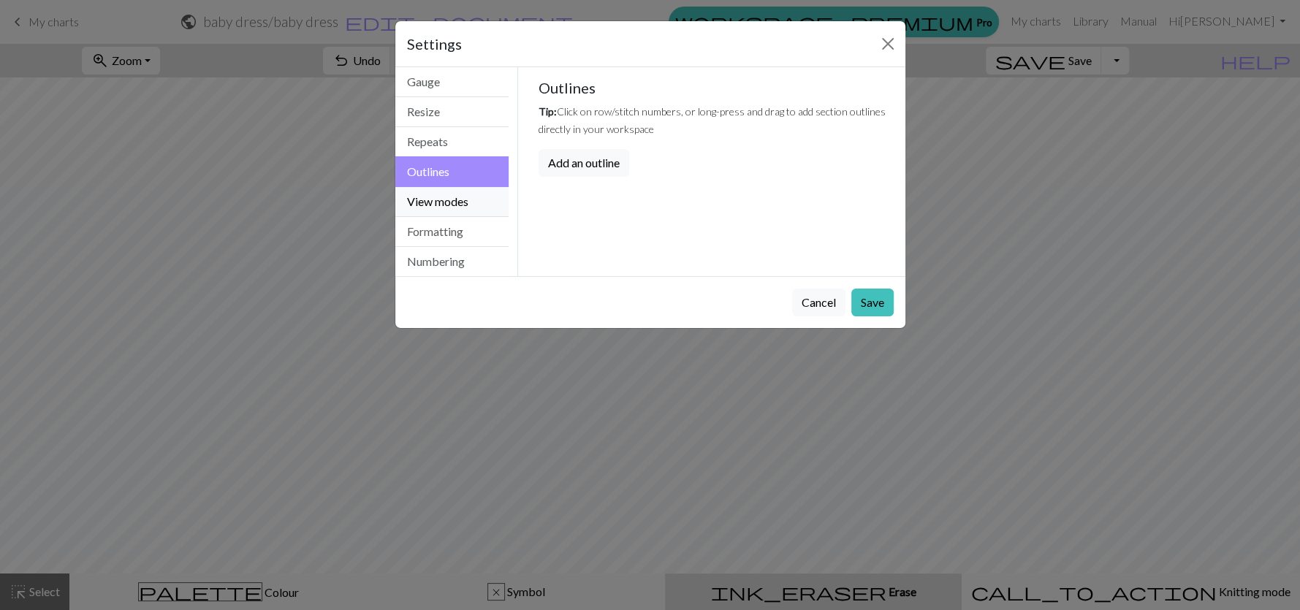
click at [472, 208] on button "View modes" at bounding box center [452, 202] width 114 height 30
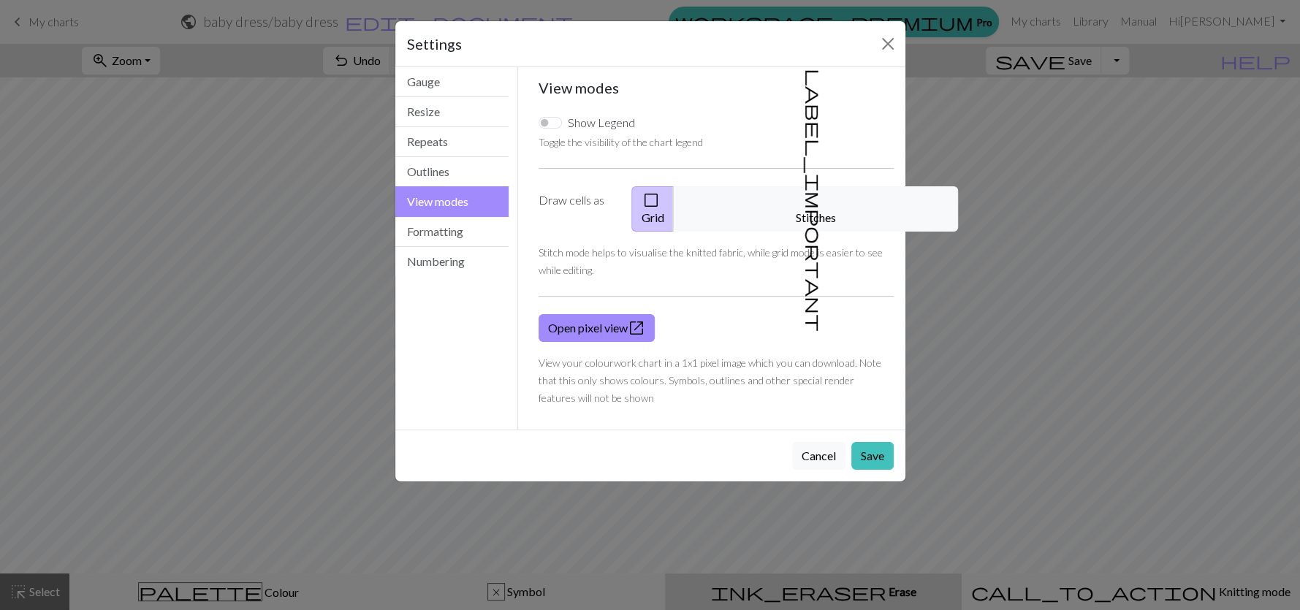
click at [660, 199] on span "check_box_outline_blank" at bounding box center [652, 200] width 18 height 20
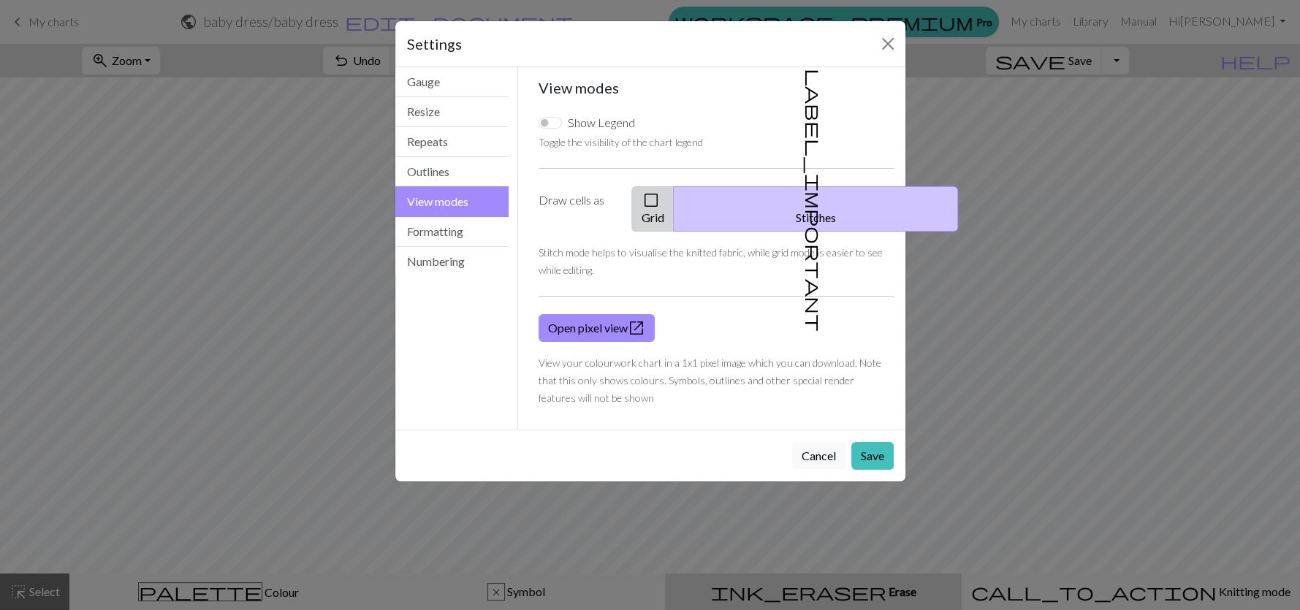
click at [660, 199] on span "check_box_outline_blank" at bounding box center [652, 200] width 18 height 20
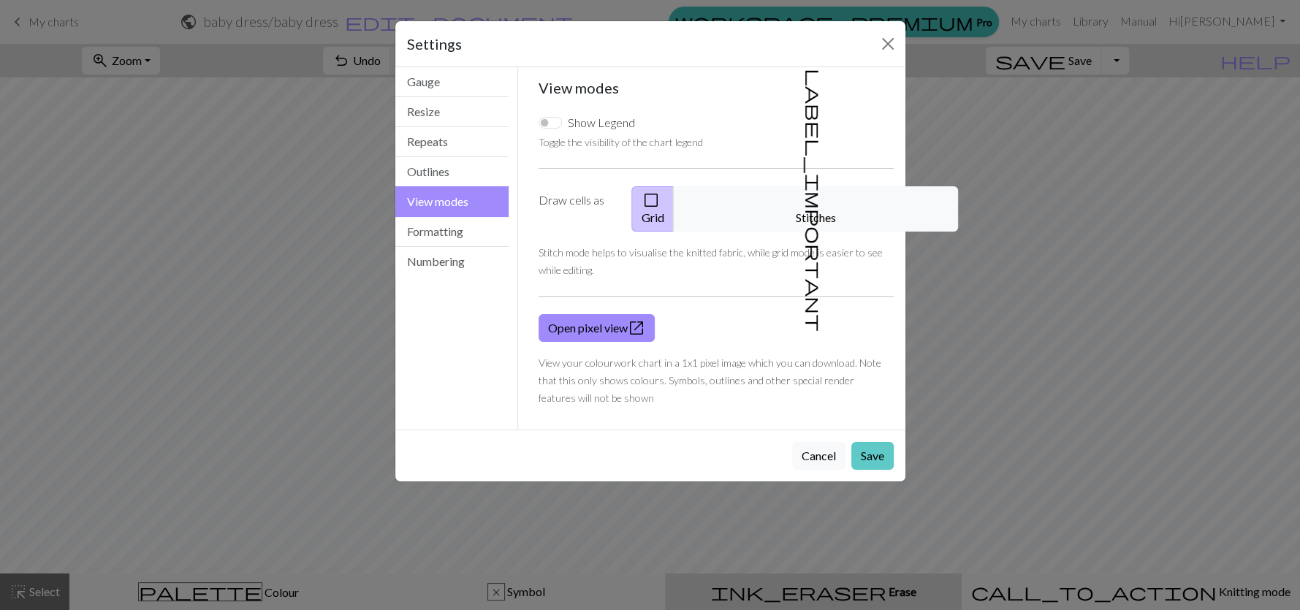
click at [878, 442] on button "Save" at bounding box center [873, 456] width 42 height 28
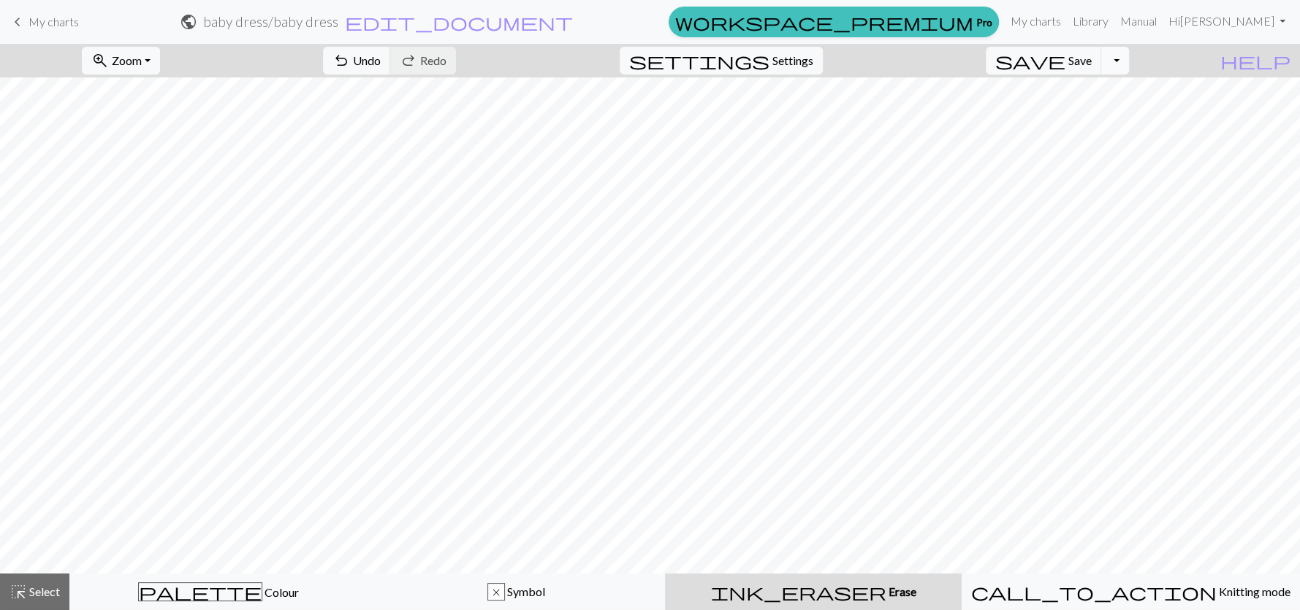
click at [1129, 64] on button "Toggle Dropdown" at bounding box center [1116, 61] width 28 height 28
